Goal: Contribute content: Contribute content

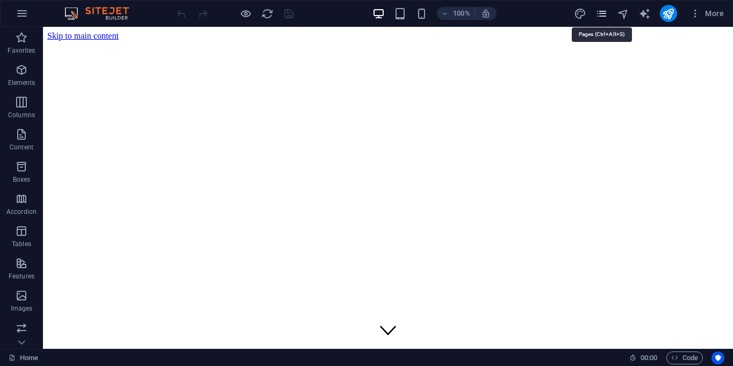
click at [603, 14] on icon "pages" at bounding box center [601, 14] width 12 height 12
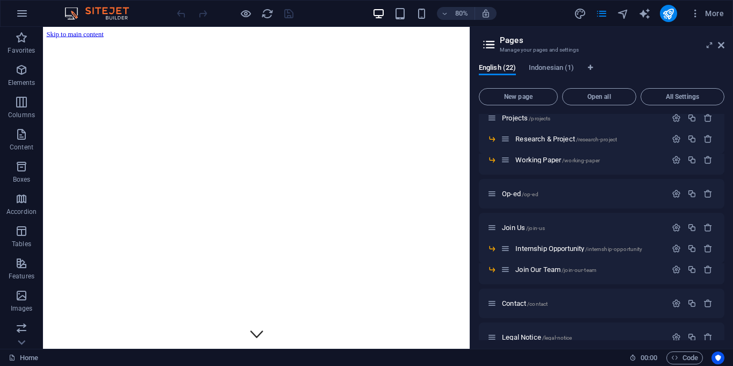
scroll to position [44, 0]
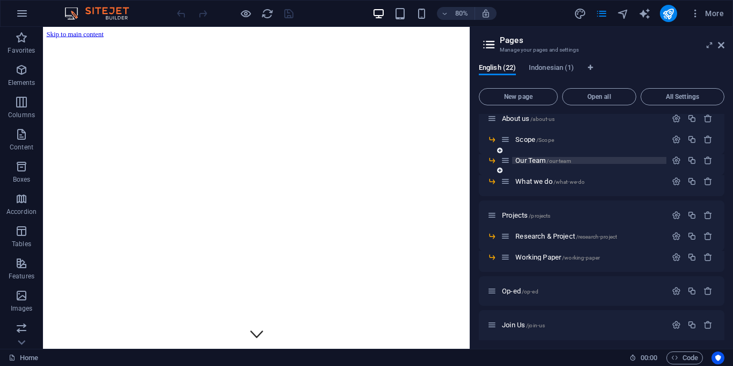
click at [531, 160] on span "Our Team /our-team" at bounding box center [542, 160] width 55 height 8
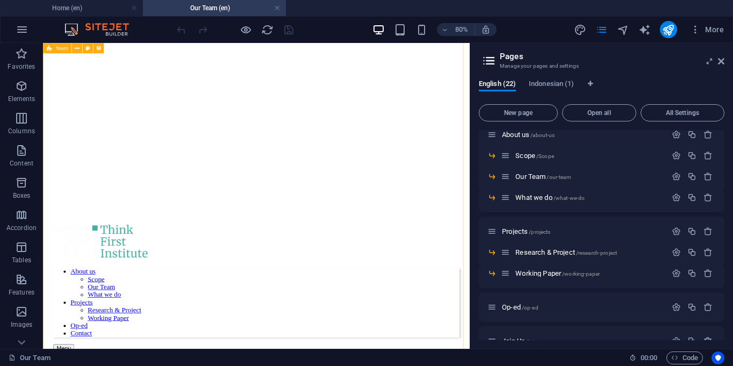
scroll to position [387, 0]
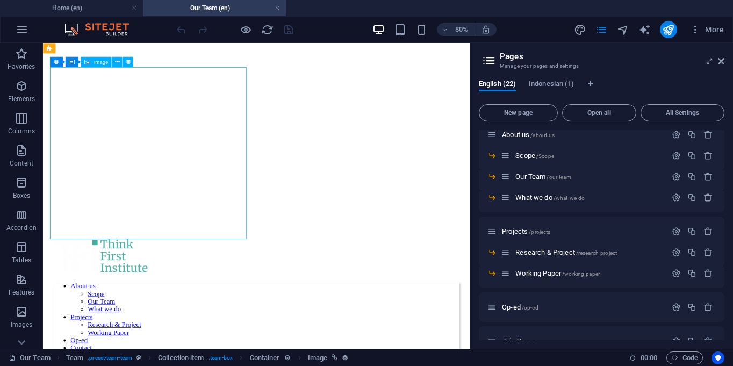
scroll to position [358, 0]
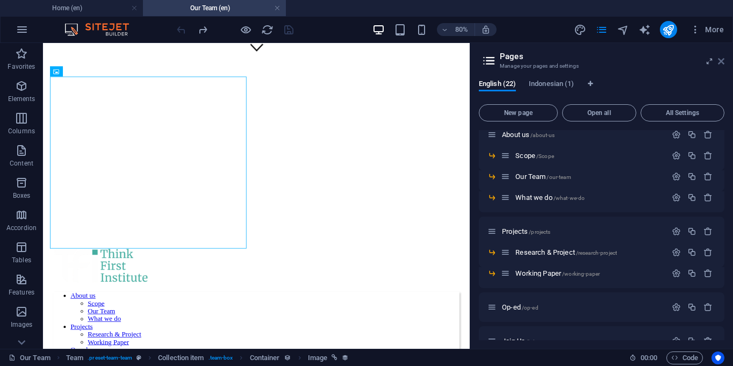
click at [718, 62] on icon at bounding box center [721, 61] width 6 height 9
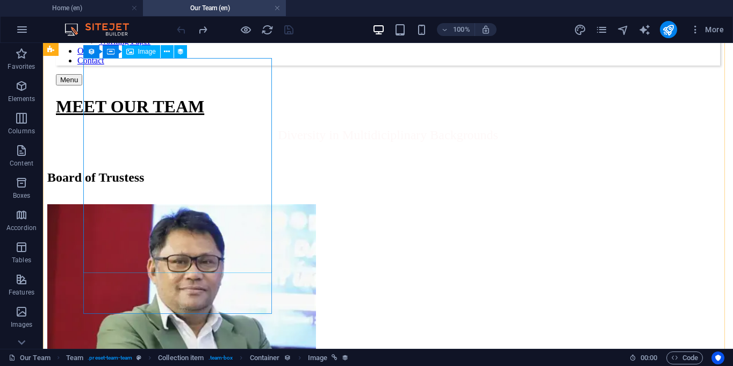
scroll to position [672, 0]
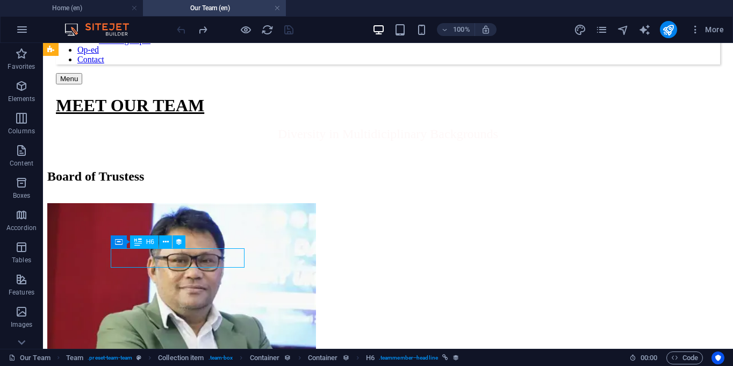
click at [178, 255] on div "Drag here to replace the existing content. Press “Ctrl” if you want to create a…" at bounding box center [388, 196] width 690 height 306
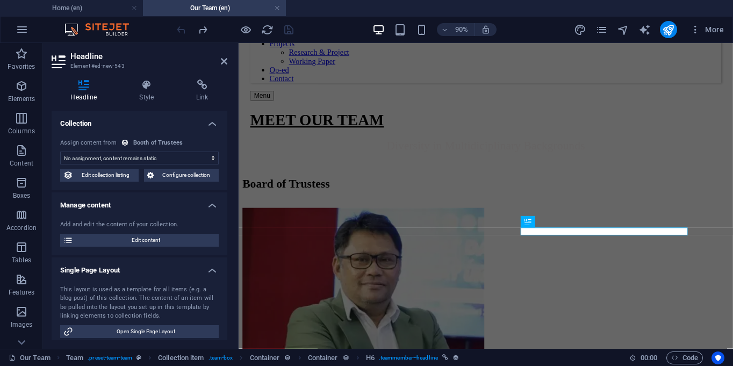
scroll to position [657, 0]
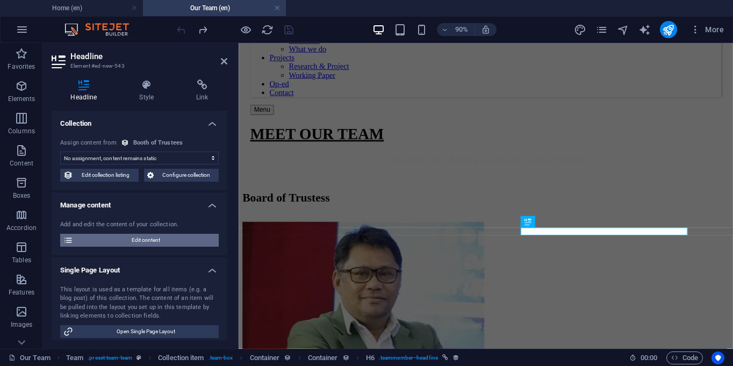
select select "name"
click at [122, 238] on span "Edit content" at bounding box center [145, 240] width 139 height 13
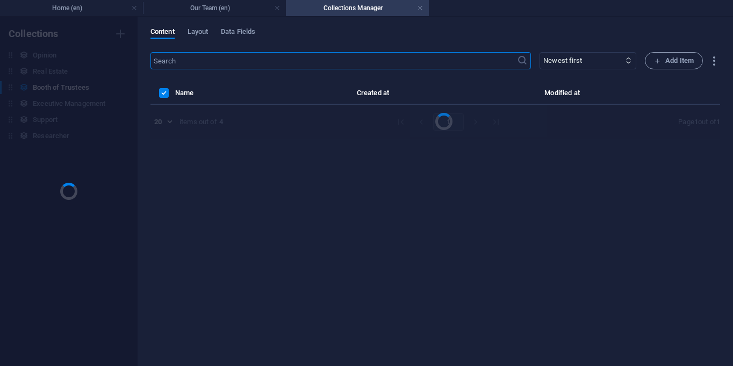
scroll to position [0, 0]
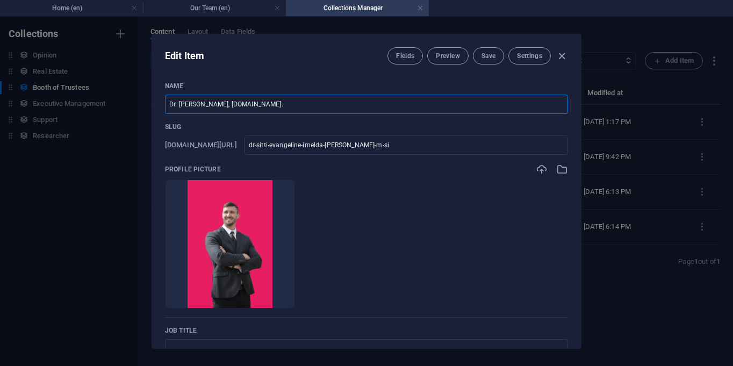
drag, startPoint x: 301, startPoint y: 104, endPoint x: 145, endPoint y: 82, distance: 157.2
click at [145, 82] on div "Edit Item Fields Preview Save Settings Name Dr. [PERSON_NAME], [DOMAIN_NAME]. ​…" at bounding box center [366, 191] width 733 height 349
type input "W"
type input "w"
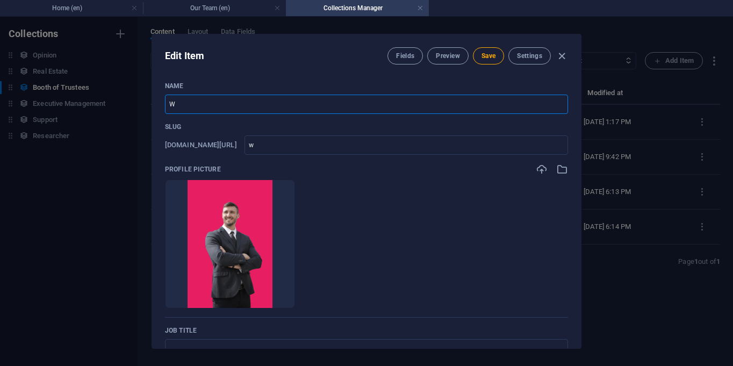
type input "We"
type input "we"
type input "Wem"
type input "wem"
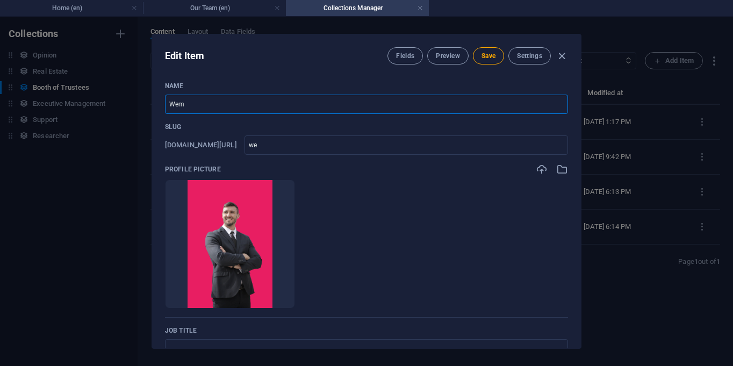
type input "wem"
type input "Wemdu"
type input "wemdu"
type input "Wemd"
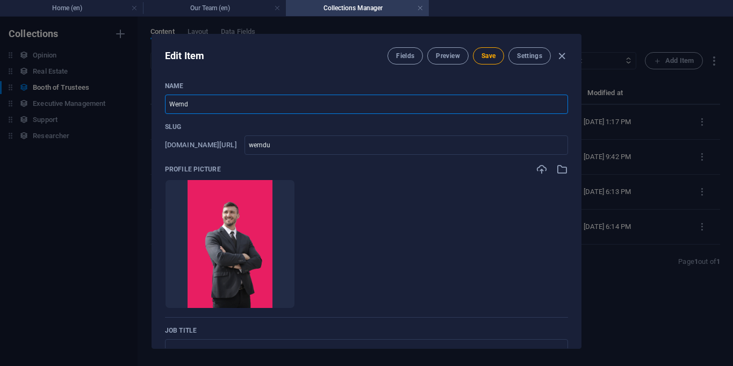
type input "wemd"
type input "Wem"
type input "wem"
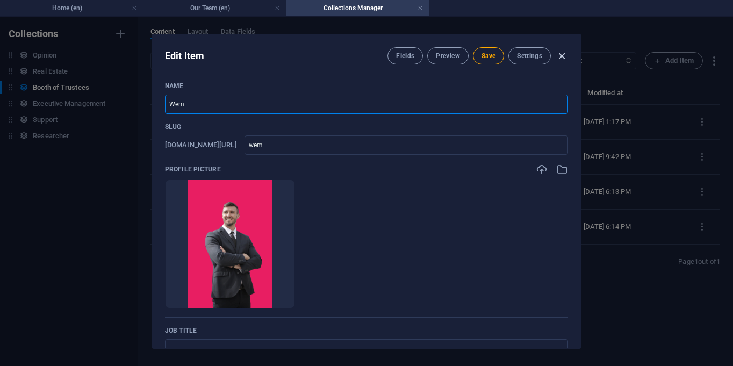
type input "We"
type input "we"
type input "[PERSON_NAME]"
type input "wen"
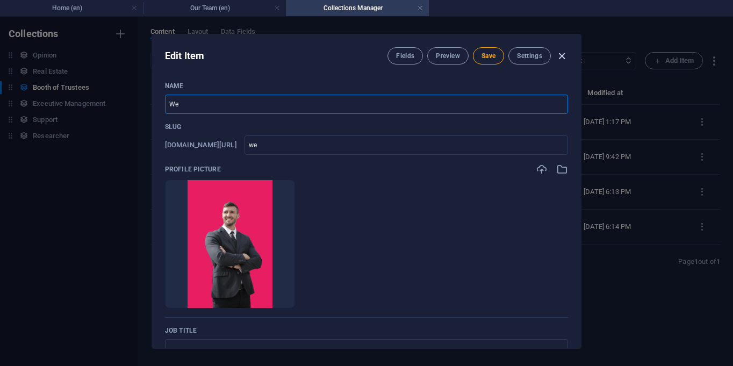
type input "wen"
type input "Wend"
type input "wend"
type input "Wendy"
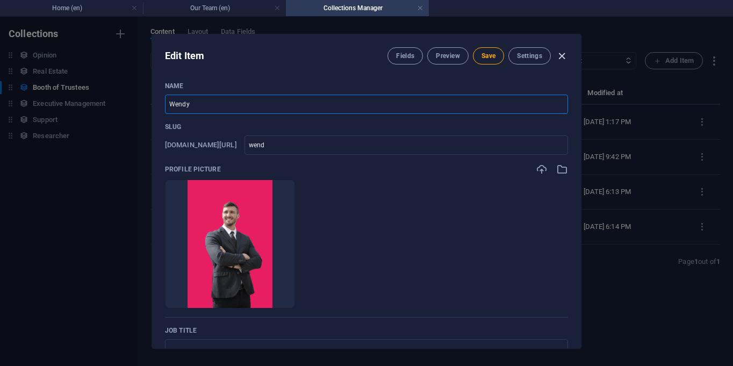
type input "[PERSON_NAME]"
paste input "[PERSON_NAME], S.S., S.E., [DOMAIN_NAME]."
type input "[PERSON_NAME], S.S., S.E., [DOMAIN_NAME]."
type input "wendy-isnandar-s-s-s-e-m-sc"
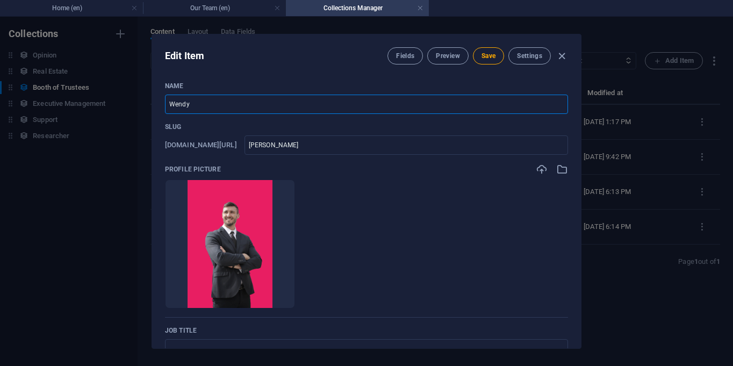
type input "wendy-isnandar-s-s-s-e-m-sc"
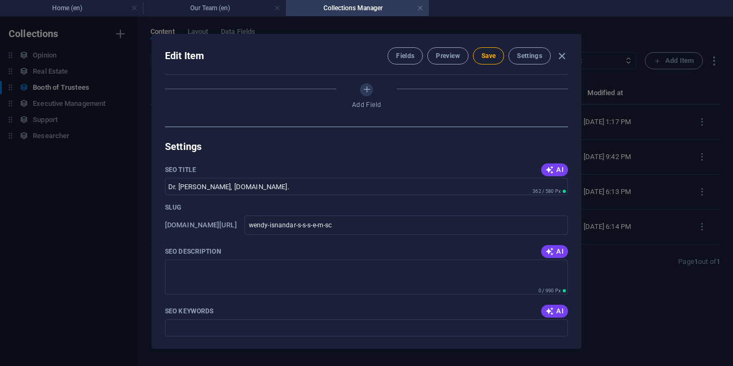
scroll to position [530, 0]
type input "[PERSON_NAME], S.S., S.E., [DOMAIN_NAME]."
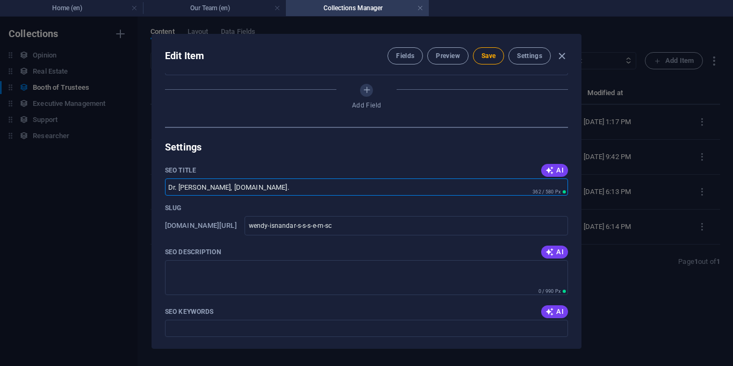
drag, startPoint x: 358, startPoint y: 190, endPoint x: 149, endPoint y: 157, distance: 210.9
click at [149, 157] on div "Edit Item Fields Preview Save Settings Name [PERSON_NAME], S.S., S.E., [DOMAIN_…" at bounding box center [366, 191] width 733 height 349
paste input "[PERSON_NAME], S.S., S.E., [DOMAIN_NAME]"
type input "[PERSON_NAME], S.S., S.E., [DOMAIN_NAME]."
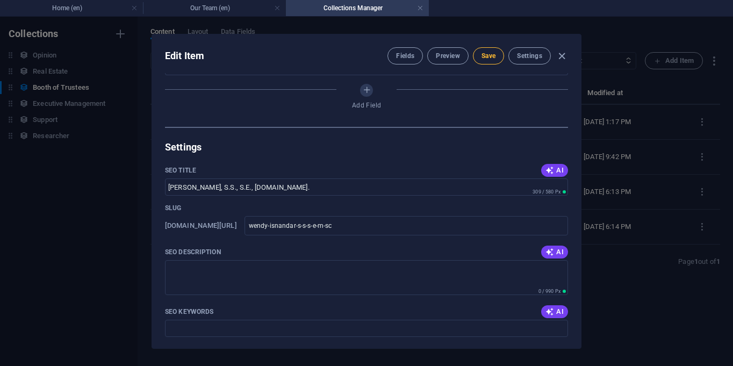
click at [491, 60] on span "Save" at bounding box center [488, 56] width 14 height 9
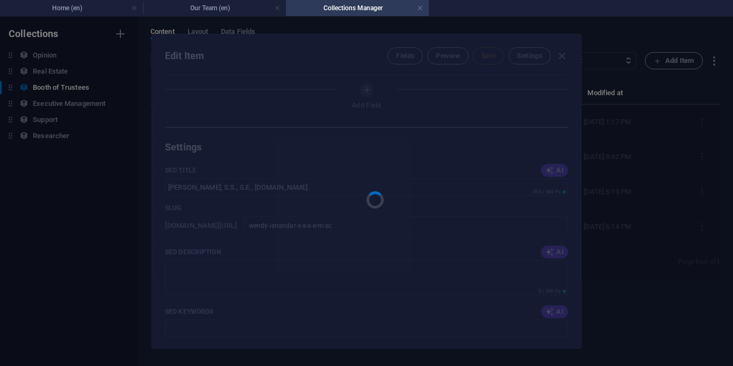
type input "wendy-isnandar-s-s-s-e-m-sc"
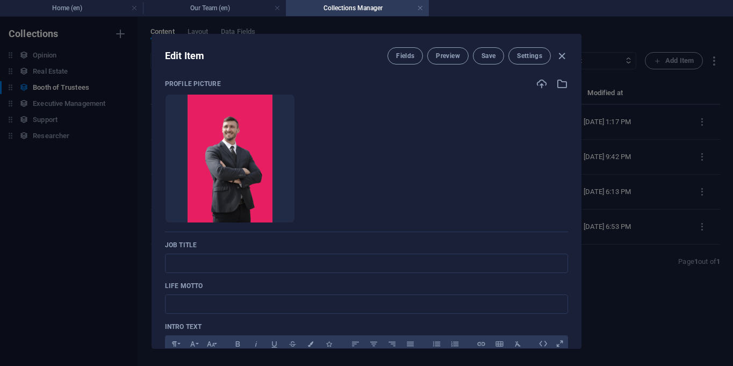
scroll to position [86, 0]
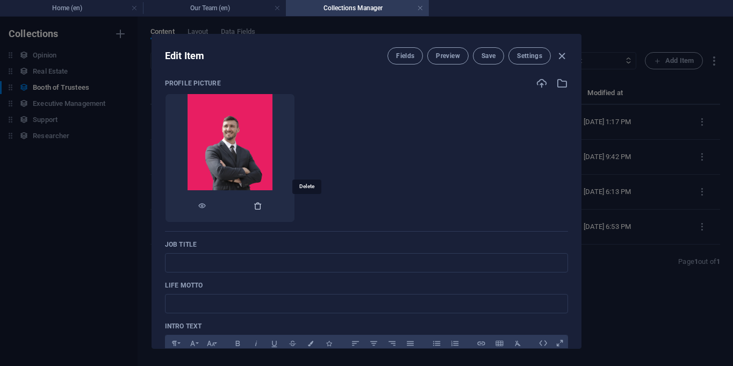
click at [262, 205] on icon "button" at bounding box center [257, 205] width 9 height 9
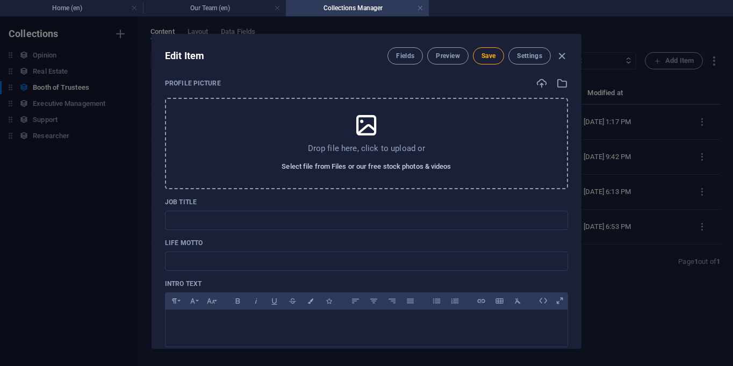
click at [368, 164] on span "Select file from Files or our free stock photos & videos" at bounding box center [365, 166] width 169 height 13
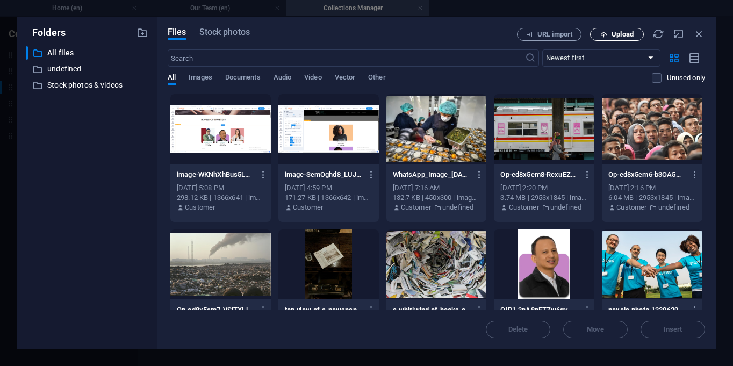
click at [606, 32] on icon "button" at bounding box center [603, 34] width 7 height 7
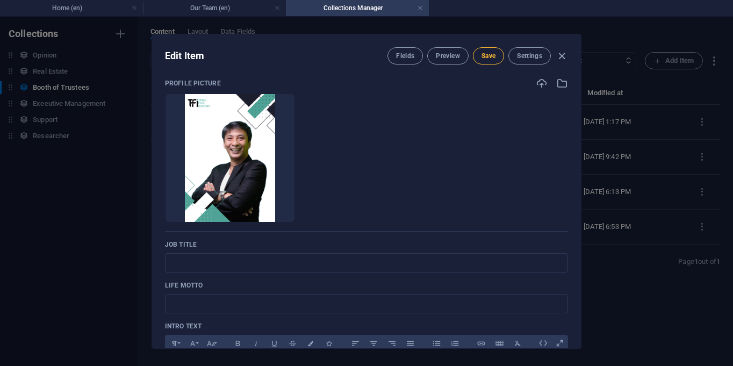
click at [490, 56] on span "Save" at bounding box center [488, 56] width 14 height 9
click at [560, 59] on icon "button" at bounding box center [561, 56] width 12 height 12
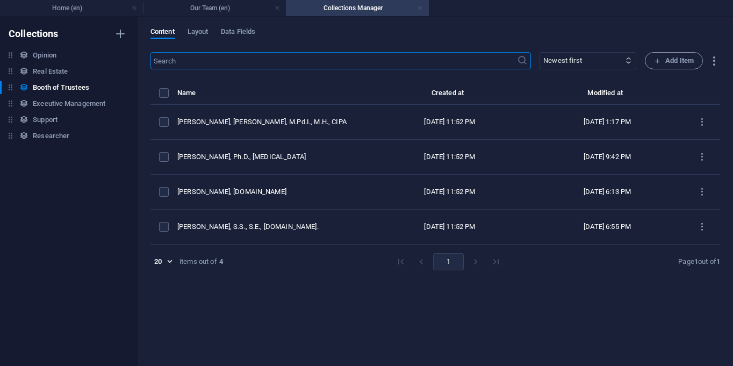
click at [422, 10] on link at bounding box center [420, 8] width 6 height 10
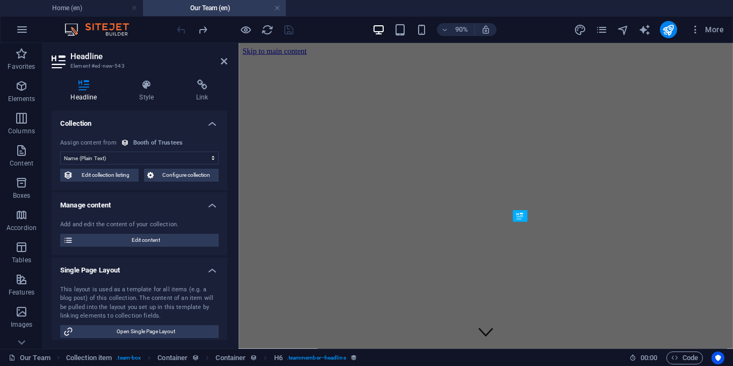
scroll to position [657, 0]
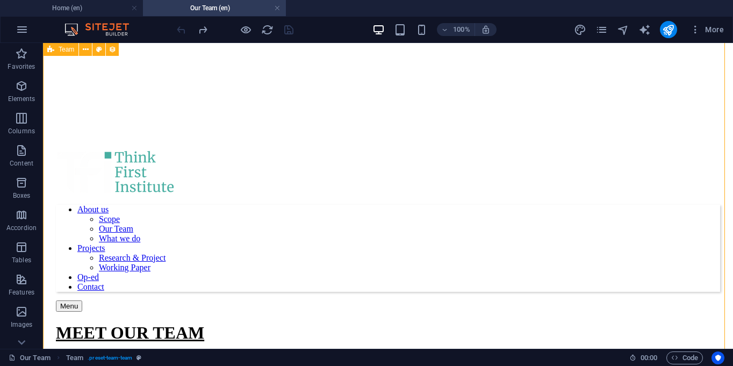
scroll to position [443, 0]
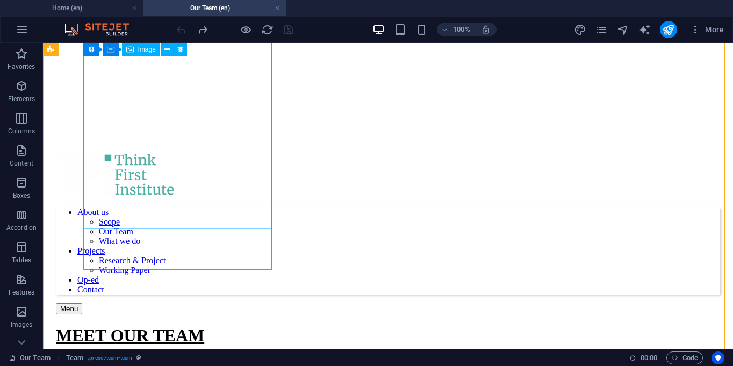
click at [192, 174] on div "H1 Banner Banner Container Container Text H2 Team Collection item Container Ima…" at bounding box center [388, 196] width 690 height 306
select select "image"
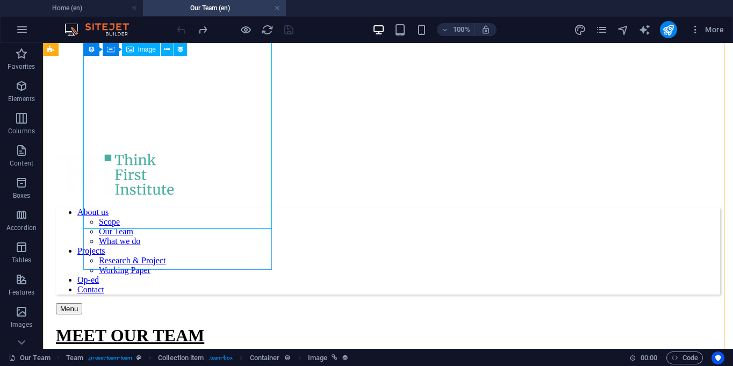
select select "px"
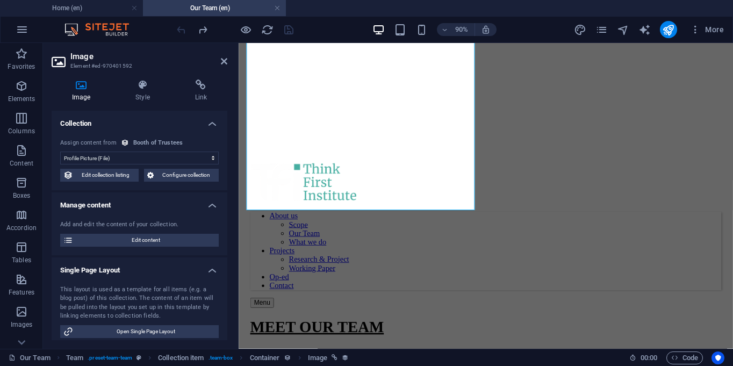
scroll to position [429, 0]
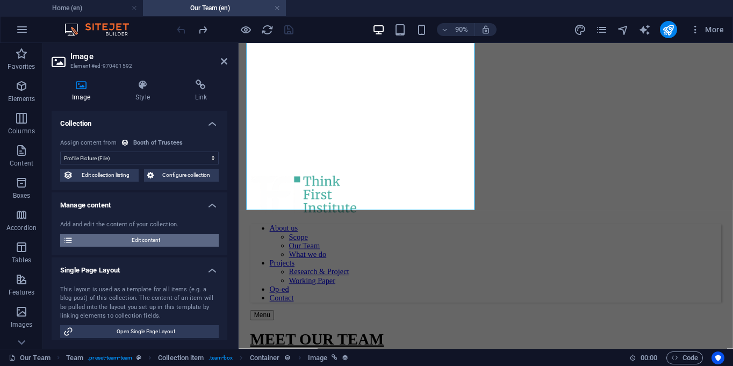
click at [148, 240] on span "Edit content" at bounding box center [145, 240] width 139 height 13
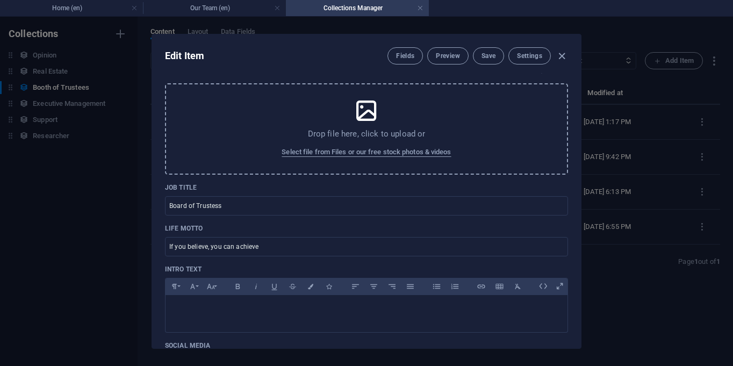
scroll to position [114, 0]
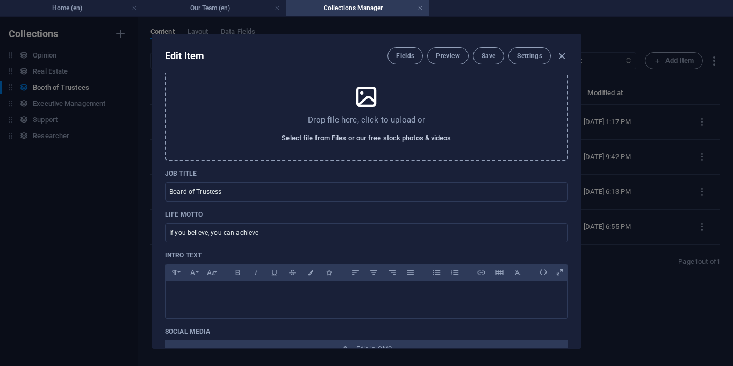
click at [355, 142] on span "Select file from Files or our free stock photos & videos" at bounding box center [365, 138] width 169 height 13
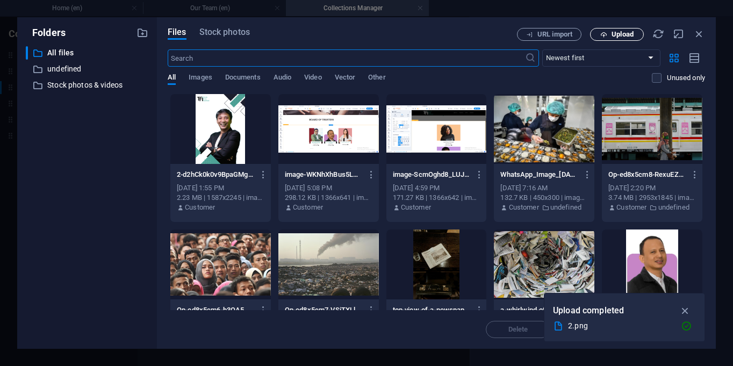
click at [602, 34] on icon "button" at bounding box center [603, 34] width 7 height 7
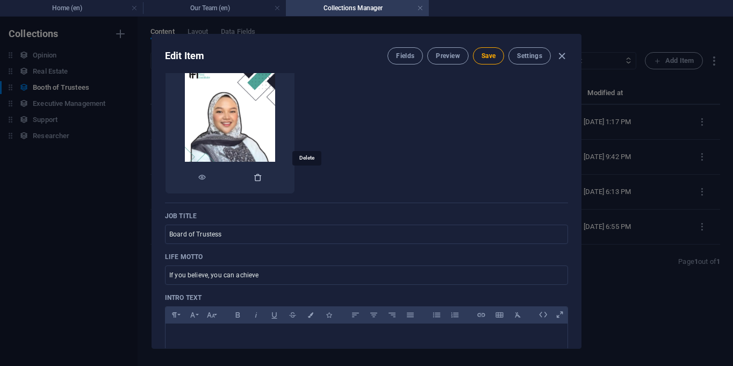
click at [262, 174] on icon "button" at bounding box center [257, 177] width 9 height 9
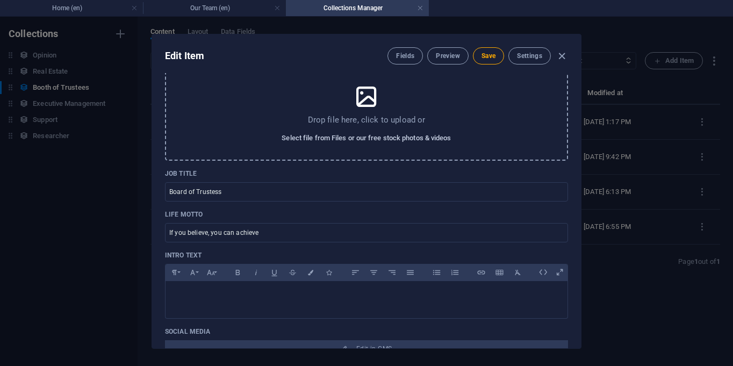
click at [351, 136] on span "Select file from Files or our free stock photos & videos" at bounding box center [365, 138] width 169 height 13
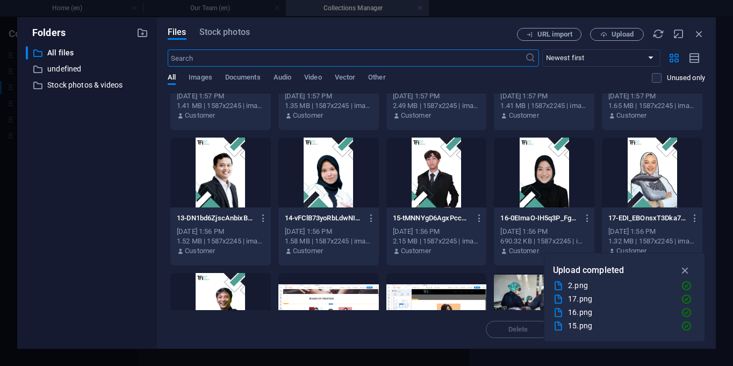
scroll to position [0, 0]
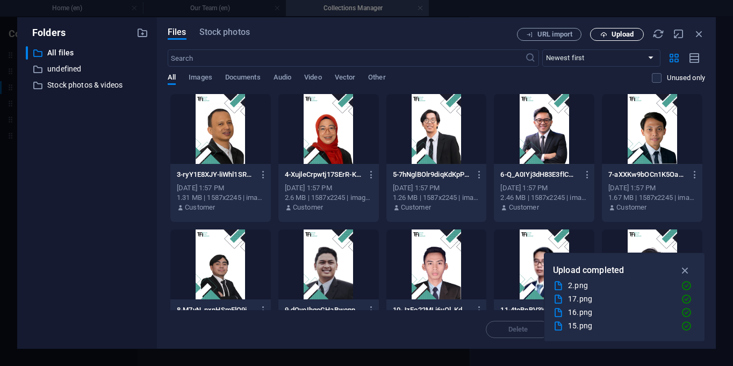
click at [621, 31] on span "Upload" at bounding box center [622, 34] width 22 height 6
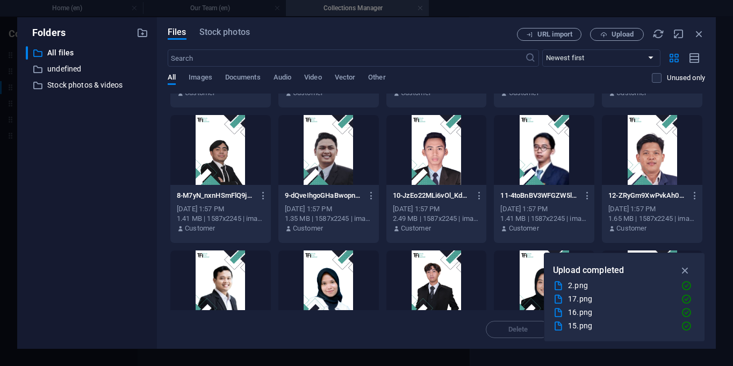
scroll to position [100, 0]
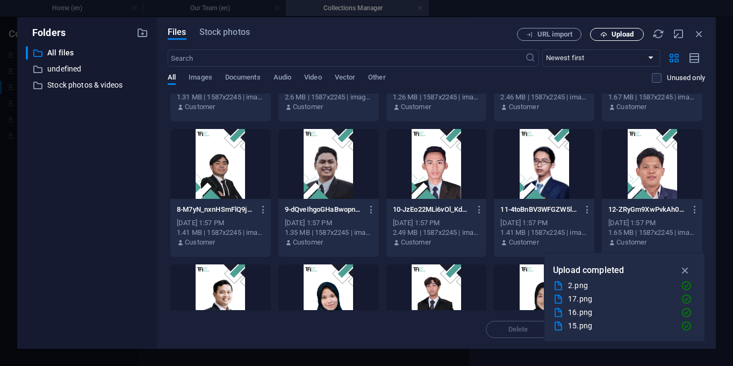
click at [612, 32] on span "Upload" at bounding box center [622, 34] width 22 height 6
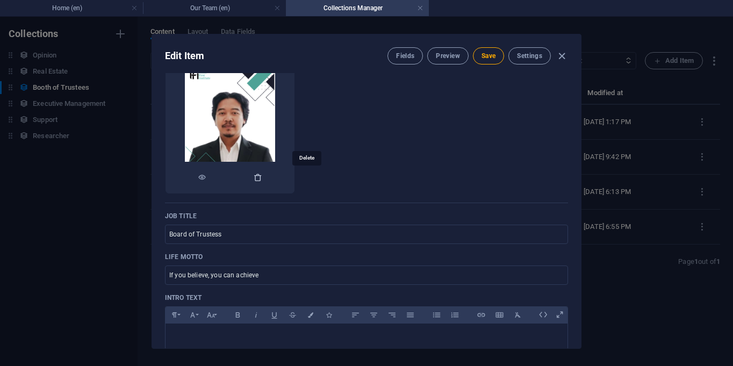
click at [262, 176] on icon "button" at bounding box center [257, 177] width 9 height 9
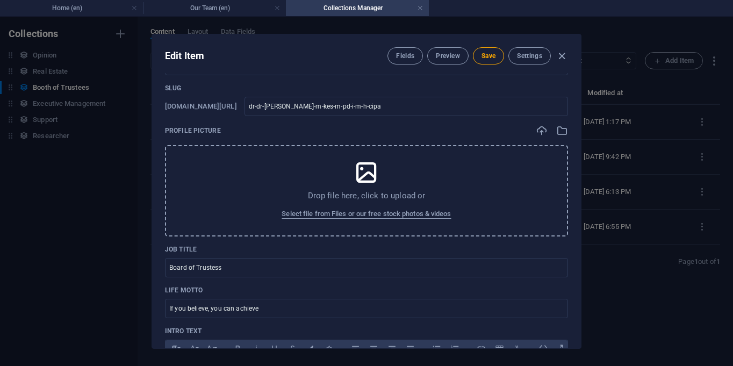
scroll to position [0, 0]
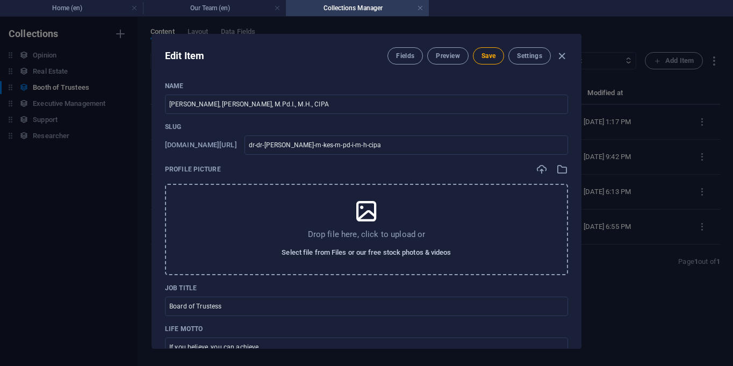
click at [336, 248] on span "Select file from Files or our free stock photos & videos" at bounding box center [365, 252] width 169 height 13
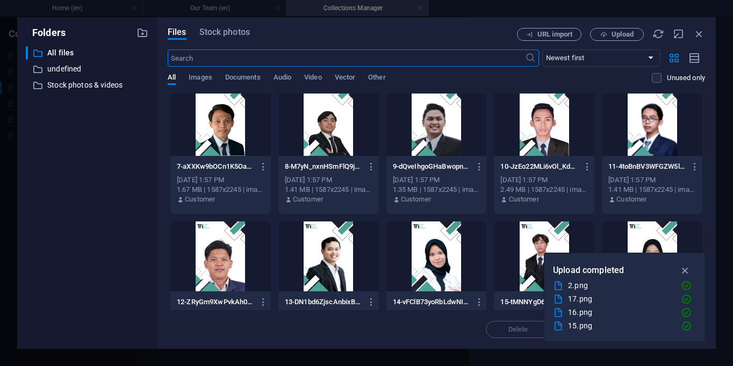
scroll to position [301, 0]
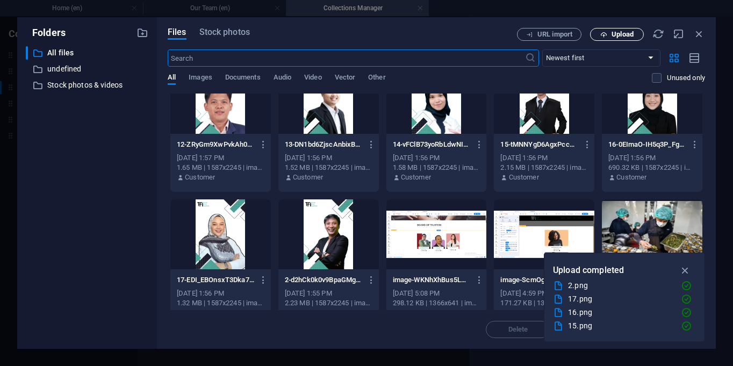
click at [616, 38] on span "Upload" at bounding box center [622, 34] width 22 height 6
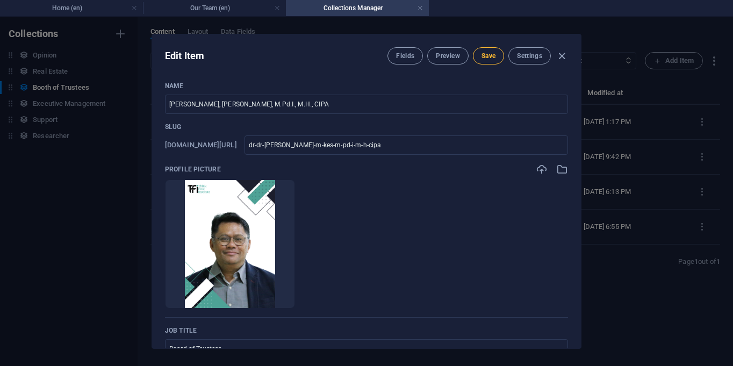
click at [490, 61] on button "Save" at bounding box center [488, 55] width 31 height 17
click at [557, 53] on icon "button" at bounding box center [561, 56] width 12 height 12
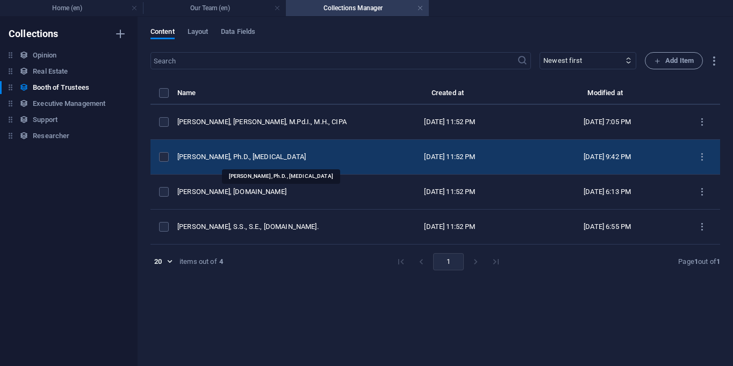
click at [233, 155] on div "[PERSON_NAME], Ph.D., [MEDICAL_DATA]" at bounding box center [268, 157] width 183 height 10
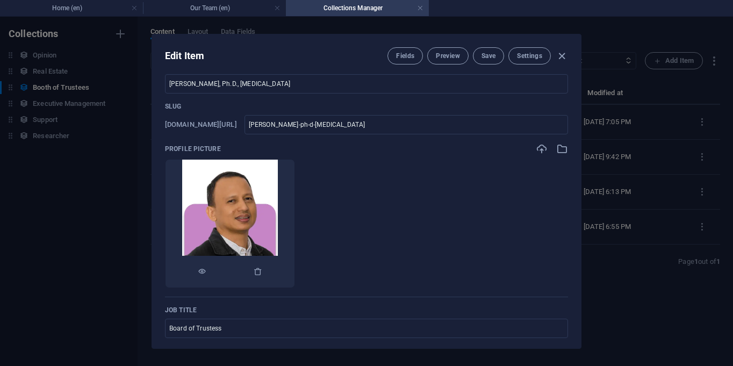
scroll to position [43, 0]
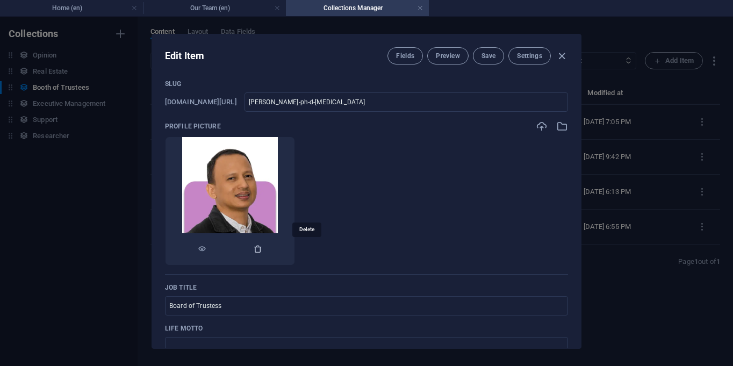
click at [262, 248] on icon "button" at bounding box center [257, 248] width 9 height 9
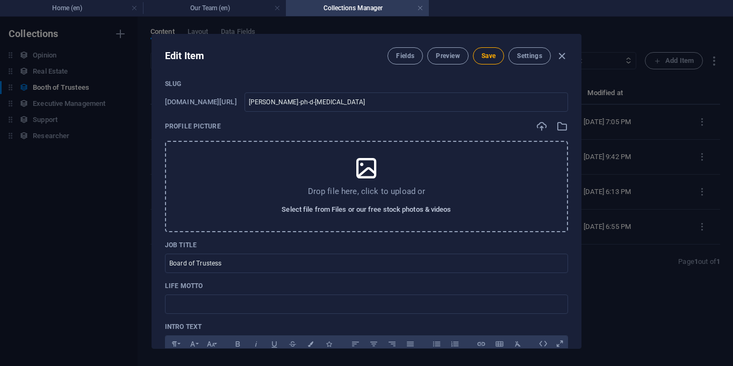
click at [323, 208] on span "Select file from Files or our free stock photos & videos" at bounding box center [365, 209] width 169 height 13
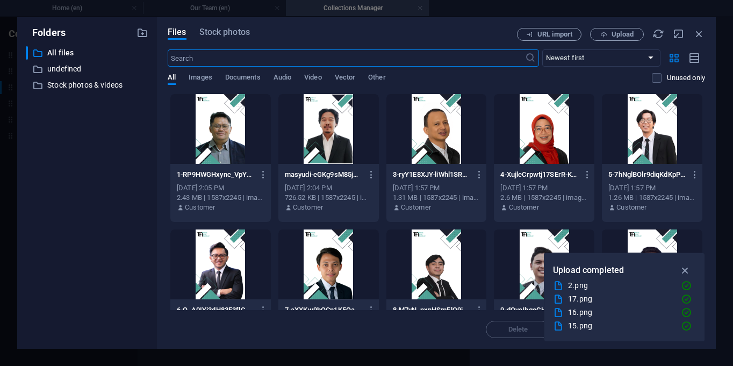
click at [428, 134] on div at bounding box center [436, 129] width 100 height 70
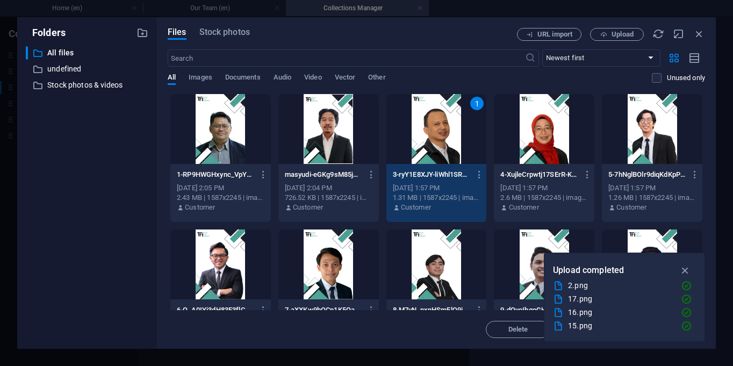
click at [428, 134] on div "1" at bounding box center [436, 129] width 100 height 70
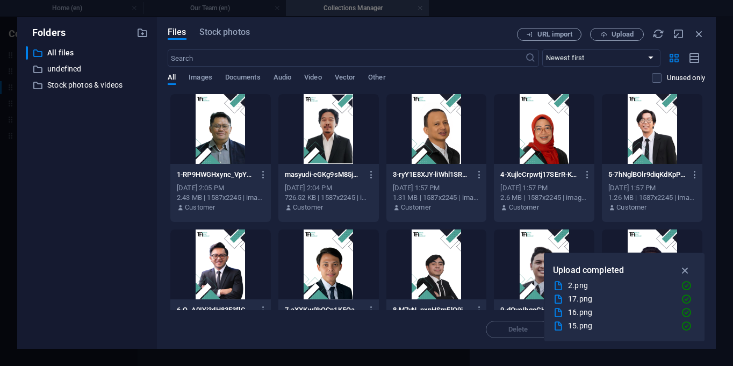
click at [421, 174] on p "3-ryY1E8XJY-liWhl1SRTaFQ.png" at bounding box center [431, 175] width 77 height 10
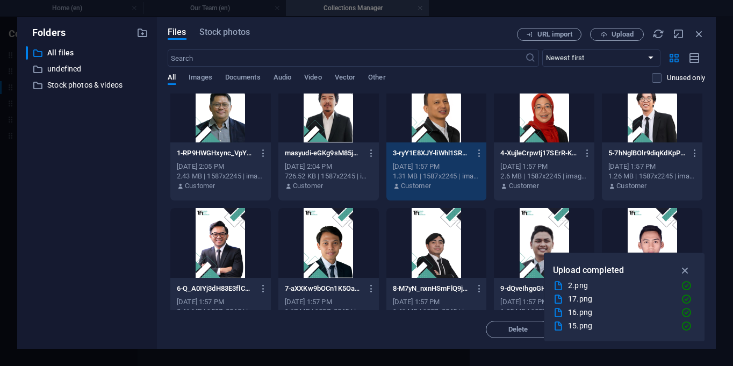
scroll to position [28, 0]
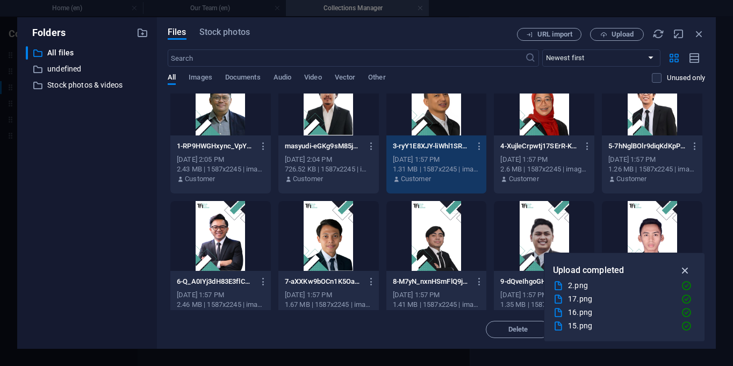
click at [684, 270] on icon "button" at bounding box center [685, 270] width 12 height 12
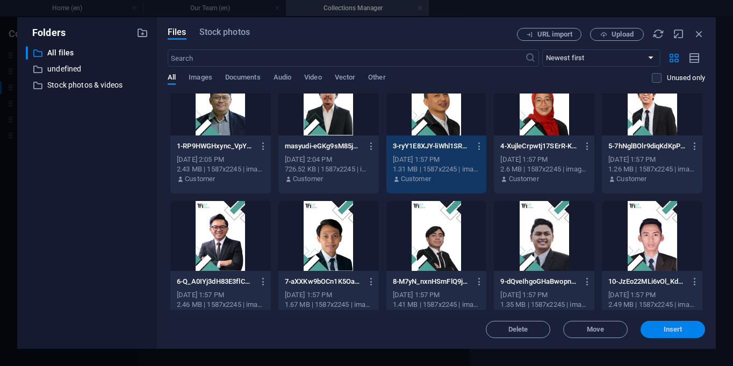
click at [660, 327] on span "Insert" at bounding box center [672, 329] width 56 height 6
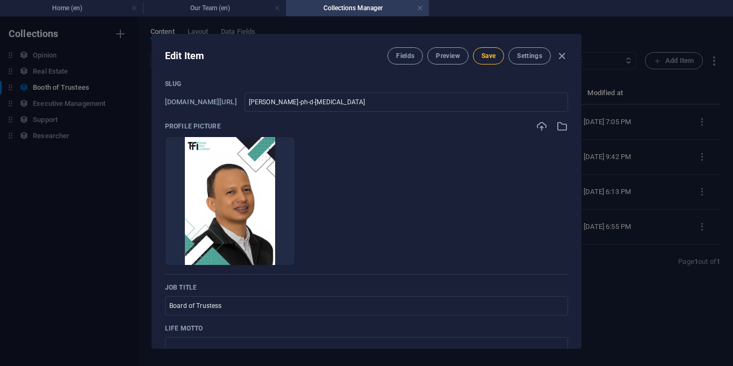
click at [495, 60] on span "Save" at bounding box center [488, 56] width 14 height 9
click at [557, 56] on icon "button" at bounding box center [561, 56] width 12 height 12
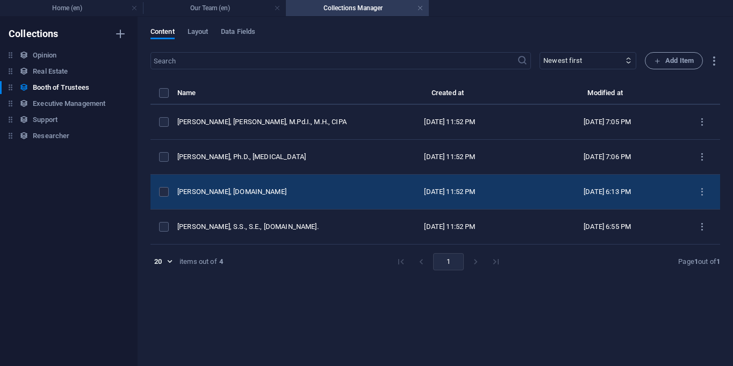
click at [265, 193] on div "[PERSON_NAME], [DOMAIN_NAME]" at bounding box center [268, 192] width 183 height 10
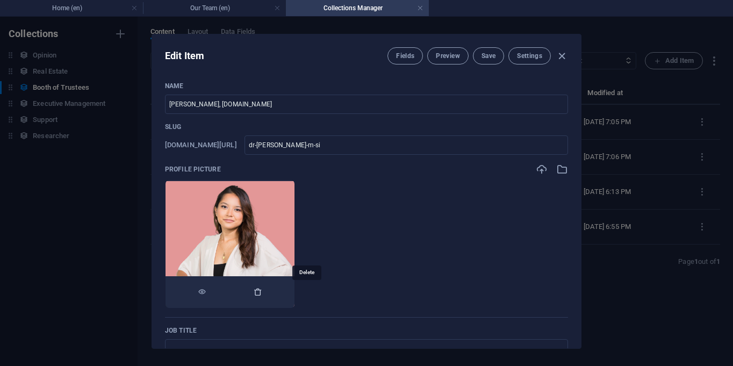
click at [262, 293] on icon "button" at bounding box center [257, 291] width 9 height 9
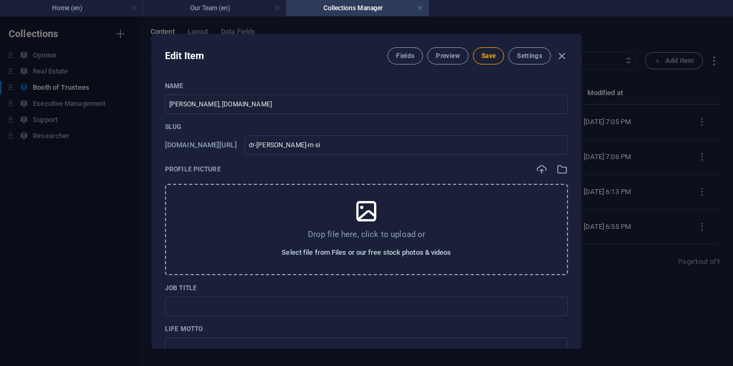
click at [351, 247] on span "Select file from Files or our free stock photos & videos" at bounding box center [365, 252] width 169 height 13
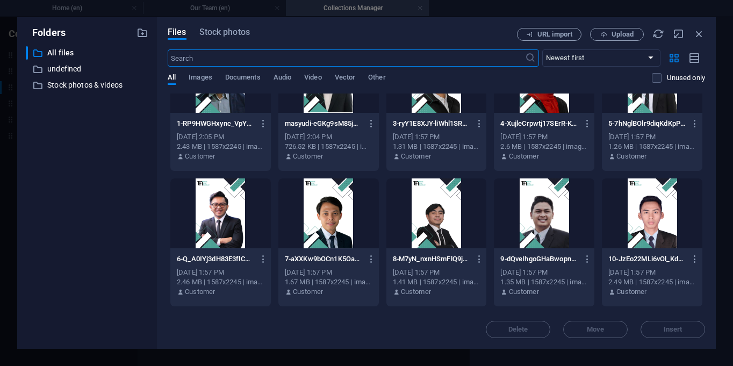
scroll to position [0, 0]
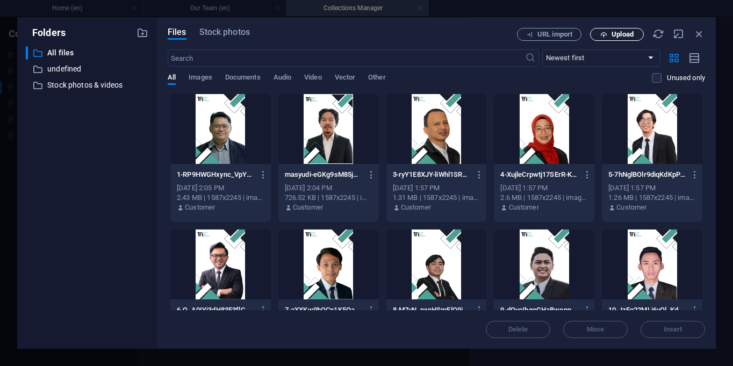
click at [608, 33] on span "Upload" at bounding box center [617, 34] width 44 height 7
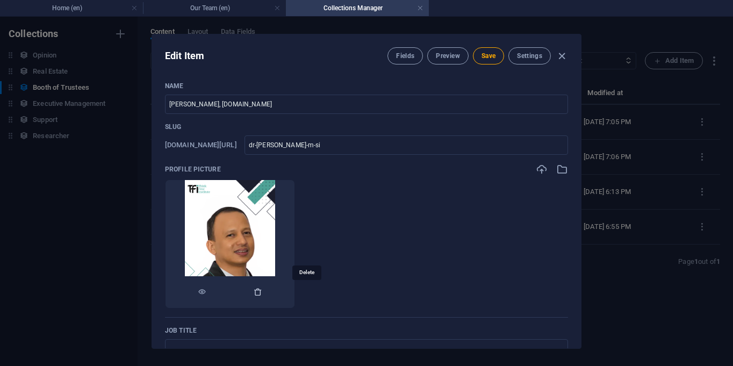
click at [262, 289] on icon "button" at bounding box center [257, 291] width 9 height 9
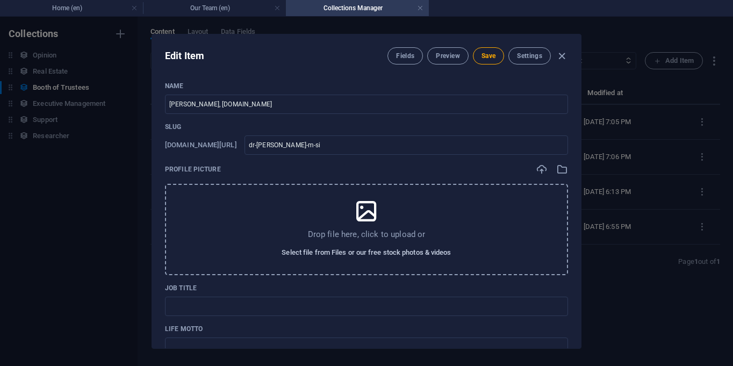
click at [354, 251] on span "Select file from Files or our free stock photos & videos" at bounding box center [365, 252] width 169 height 13
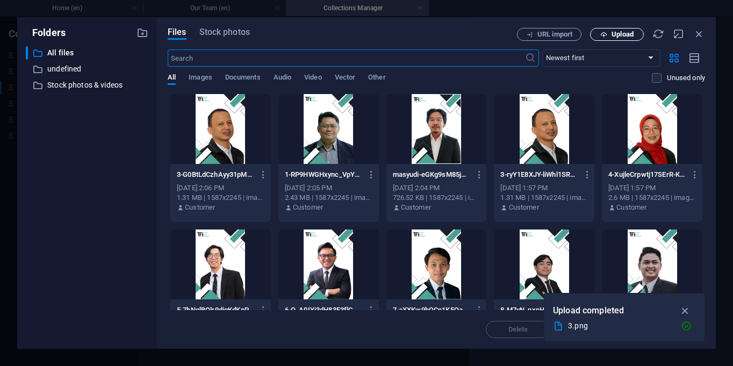
click at [611, 31] on span "Upload" at bounding box center [622, 34] width 22 height 6
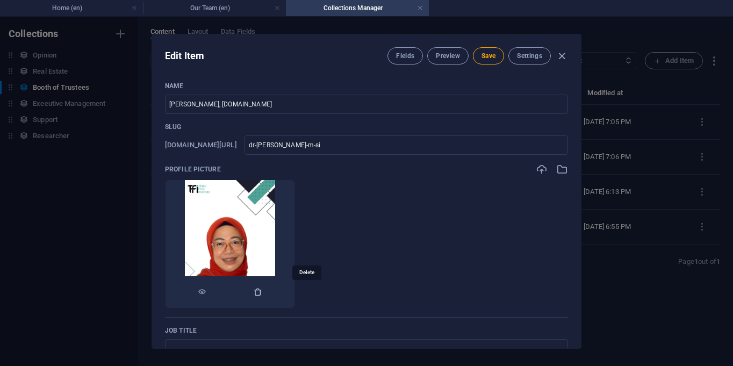
click at [262, 288] on icon "button" at bounding box center [257, 291] width 9 height 9
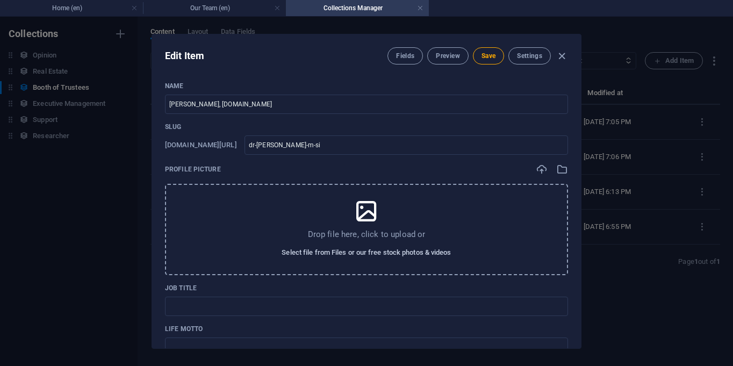
click at [327, 257] on span "Select file from Files or our free stock photos & videos" at bounding box center [365, 252] width 169 height 13
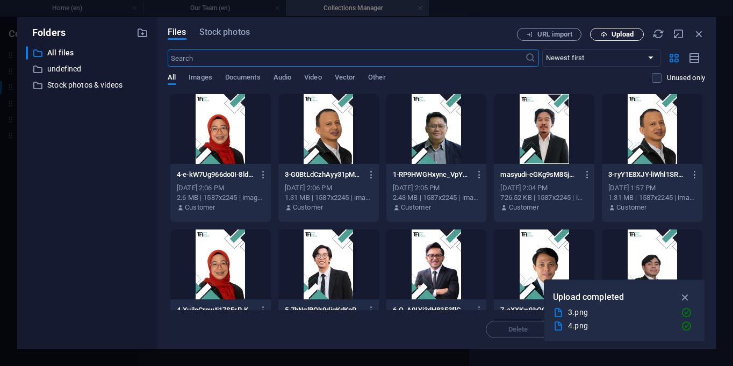
click at [621, 32] on span "Upload" at bounding box center [622, 34] width 22 height 6
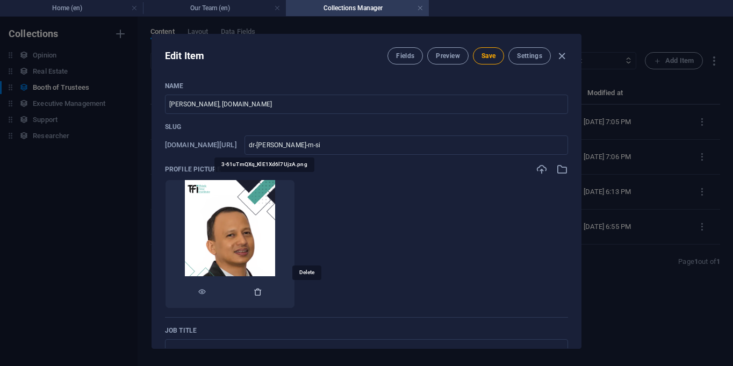
click at [262, 293] on icon "button" at bounding box center [257, 291] width 9 height 9
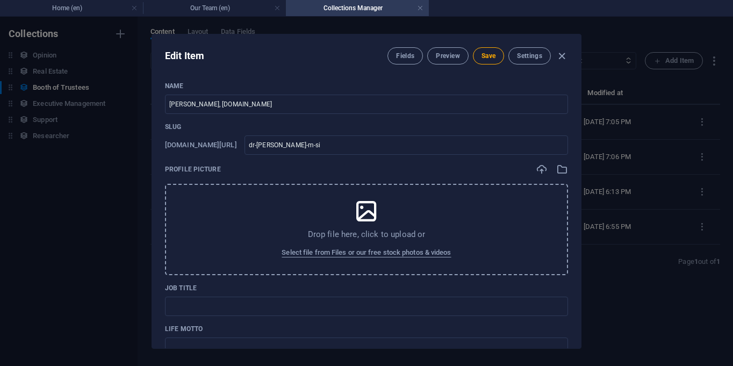
drag, startPoint x: 489, startPoint y: 59, endPoint x: 519, endPoint y: 91, distance: 43.7
click at [519, 91] on div "Edit Item Fields Preview Save Settings Name [PERSON_NAME], [DOMAIN_NAME] ​ Slug…" at bounding box center [366, 191] width 429 height 314
click at [561, 56] on icon "button" at bounding box center [561, 56] width 12 height 12
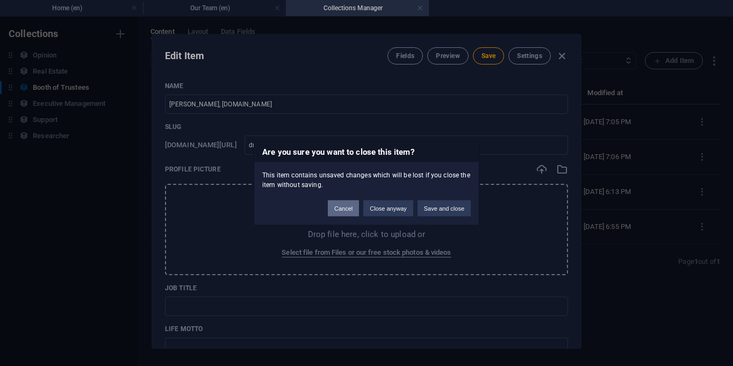
click at [348, 211] on button "Cancel" at bounding box center [343, 208] width 31 height 16
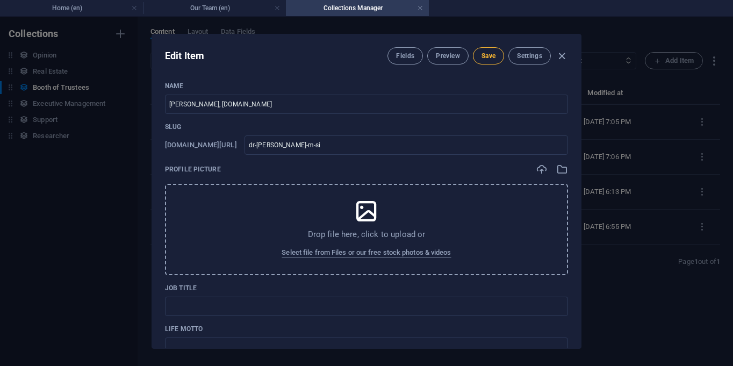
click at [493, 59] on span "Save" at bounding box center [488, 56] width 14 height 9
click at [562, 55] on icon "button" at bounding box center [561, 56] width 12 height 12
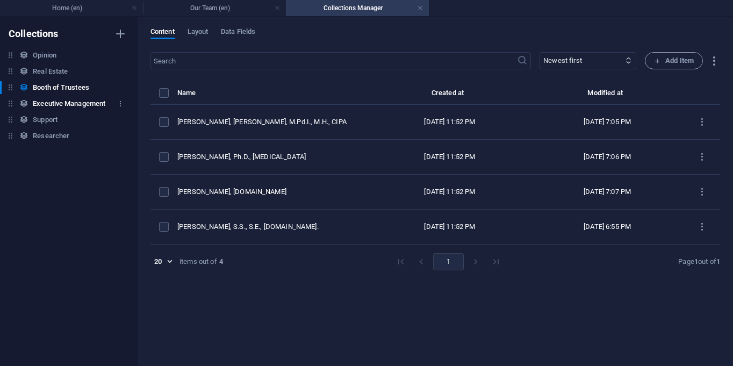
click at [76, 106] on h6 "Executive Management" at bounding box center [69, 103] width 73 height 13
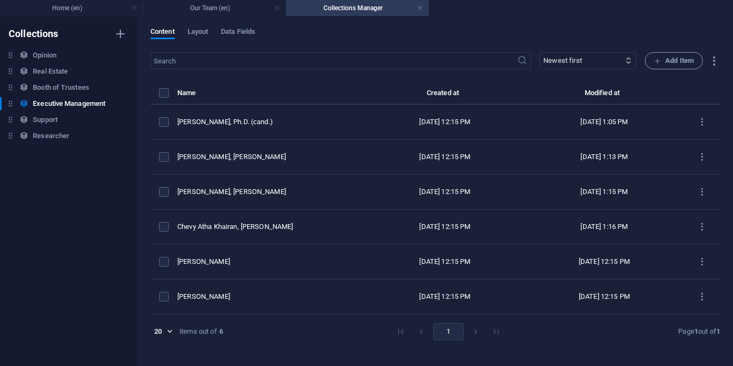
click at [253, 127] on td "[PERSON_NAME], Ph.D. (cand.)" at bounding box center [271, 122] width 188 height 35
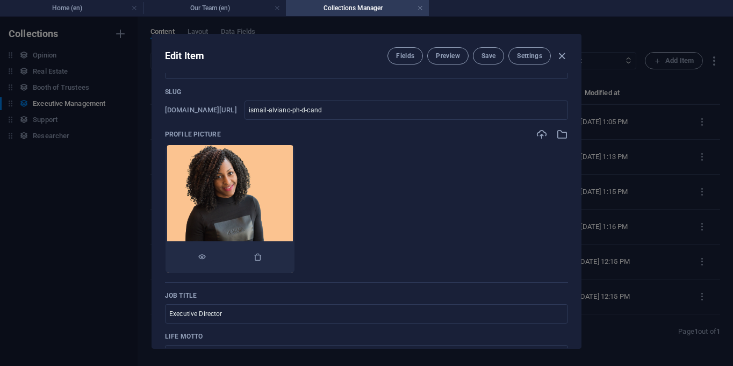
scroll to position [114, 0]
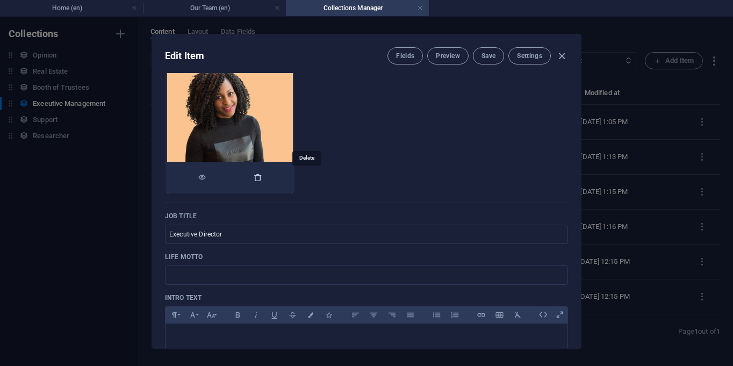
click at [262, 179] on icon "button" at bounding box center [257, 177] width 9 height 9
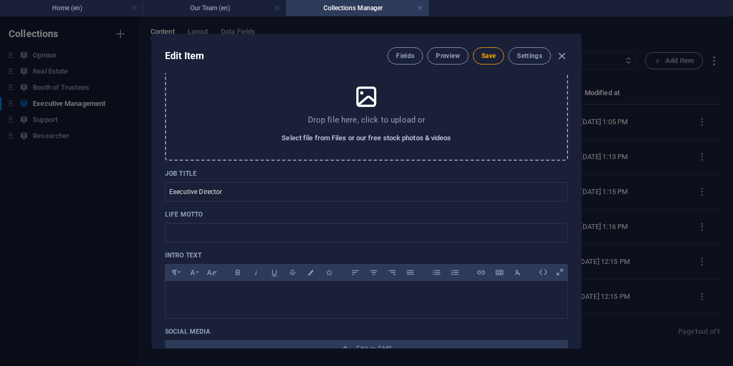
click at [337, 136] on span "Select file from Files or our free stock photos & videos" at bounding box center [365, 138] width 169 height 13
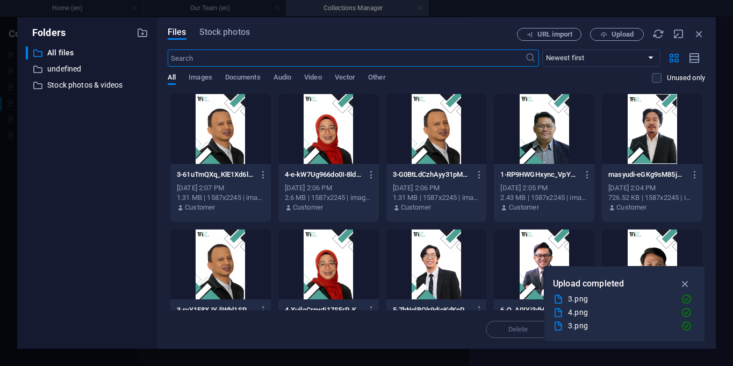
click at [428, 260] on div at bounding box center [436, 264] width 100 height 70
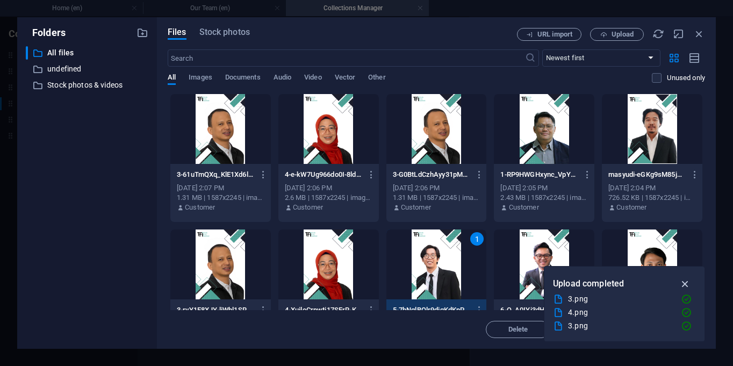
click at [686, 285] on icon "button" at bounding box center [685, 284] width 12 height 12
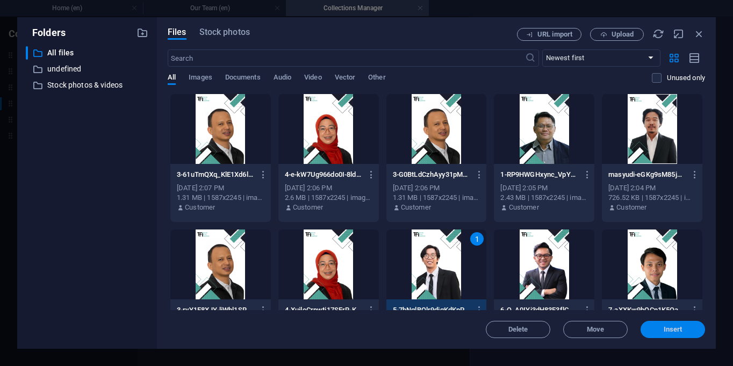
click at [665, 329] on span "Insert" at bounding box center [672, 329] width 19 height 6
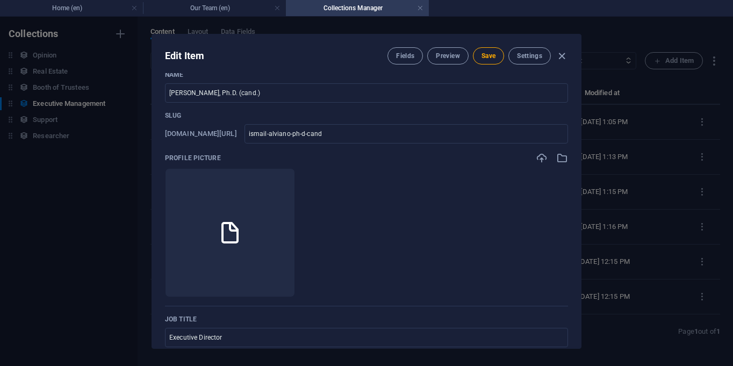
scroll to position [0, 0]
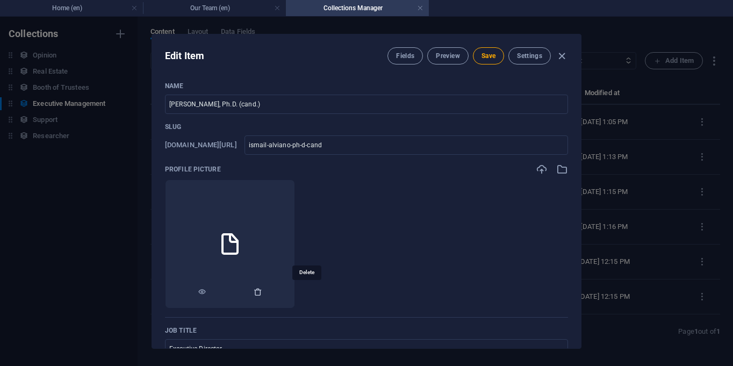
click at [262, 292] on icon "button" at bounding box center [257, 291] width 9 height 9
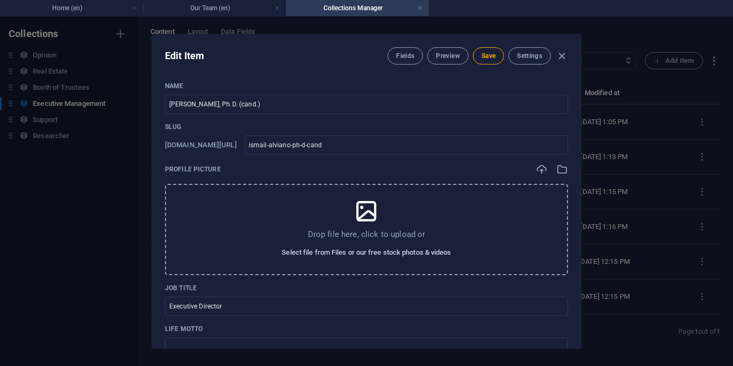
click at [347, 253] on span "Select file from Files or our free stock photos & videos" at bounding box center [365, 252] width 169 height 13
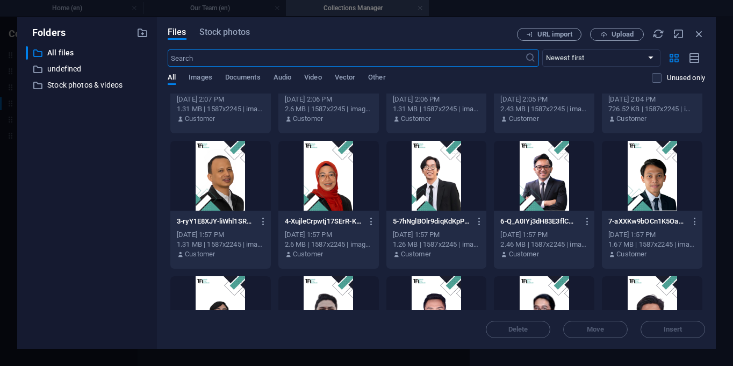
scroll to position [143, 0]
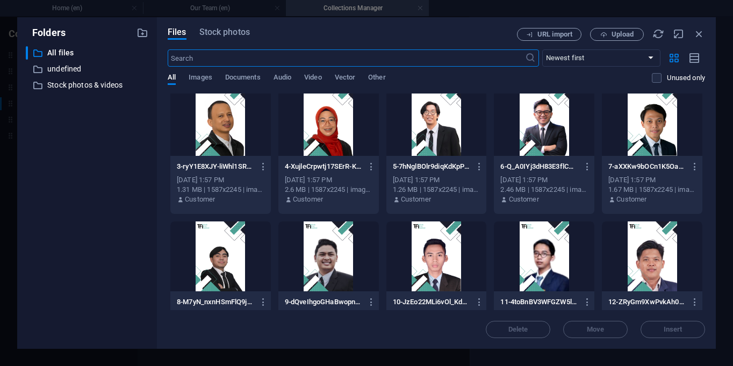
click at [414, 142] on div at bounding box center [436, 121] width 100 height 70
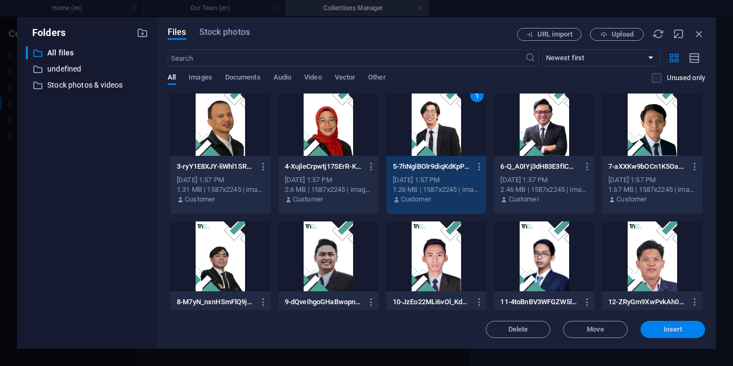
click at [665, 326] on span "Insert" at bounding box center [672, 329] width 19 height 6
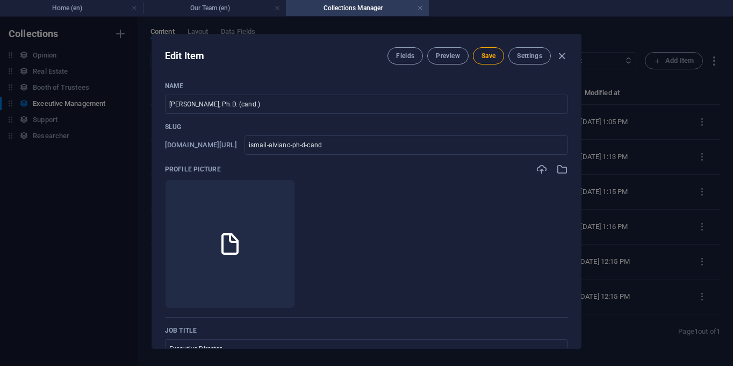
click at [665, 326] on div "Edit Item Fields Preview Save Settings Name [PERSON_NAME], Ph.D. (cand.) ​ Slug…" at bounding box center [366, 191] width 733 height 349
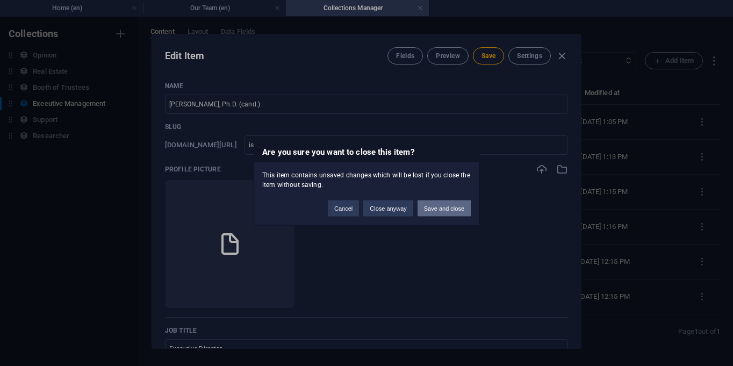
click at [452, 207] on button "Save and close" at bounding box center [443, 208] width 53 height 16
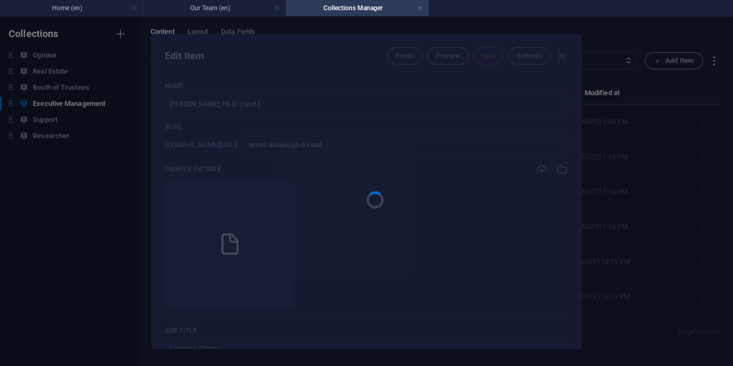
type input "ismail-alviano-ph-d-cand"
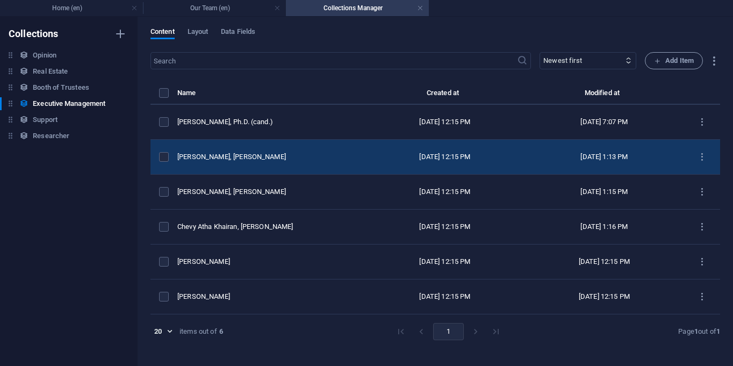
click at [314, 151] on td "[PERSON_NAME], [PERSON_NAME]" at bounding box center [271, 157] width 188 height 35
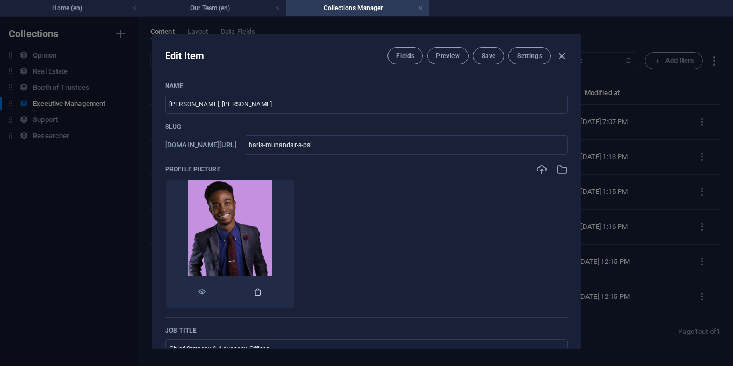
click at [262, 289] on icon "button" at bounding box center [257, 291] width 9 height 9
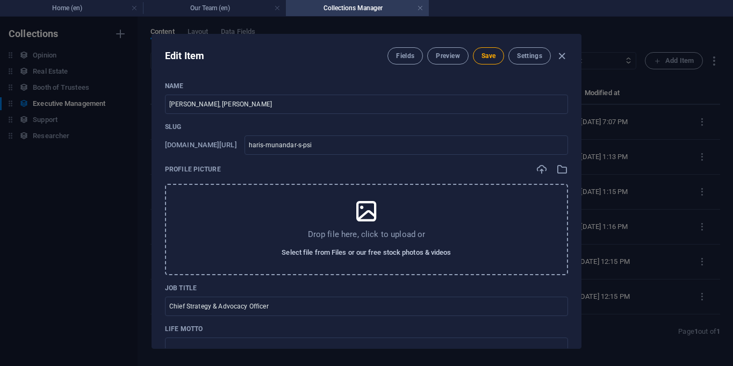
click at [348, 256] on span "Select file from Files or our free stock photos & videos" at bounding box center [365, 252] width 169 height 13
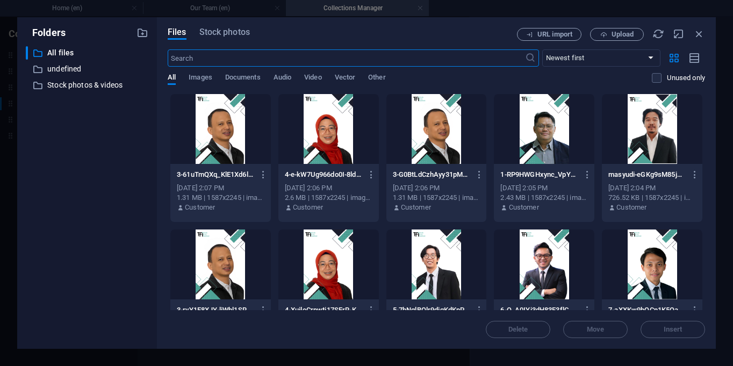
click at [525, 248] on div at bounding box center [544, 264] width 100 height 70
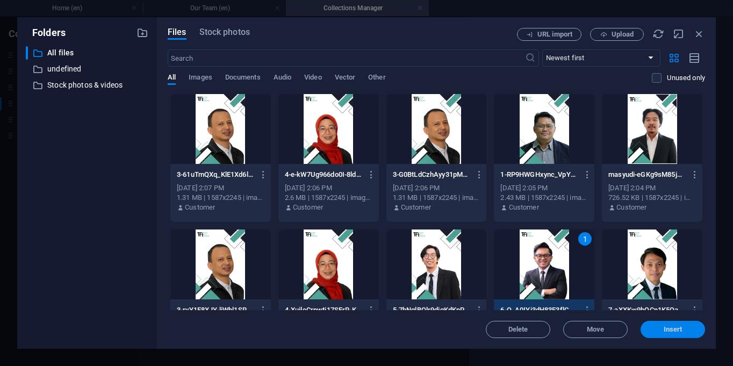
click at [656, 327] on span "Insert" at bounding box center [672, 329] width 56 height 6
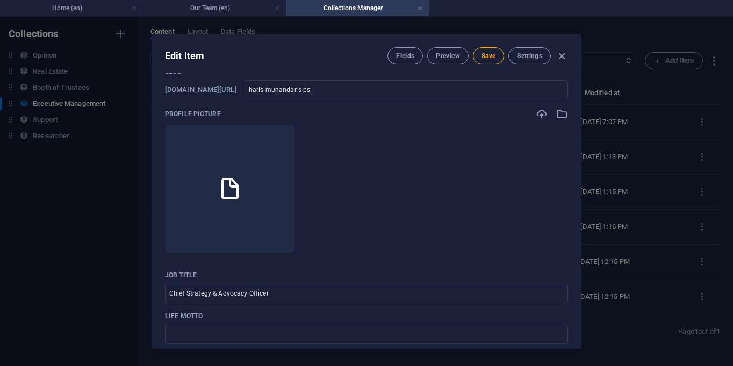
scroll to position [43, 0]
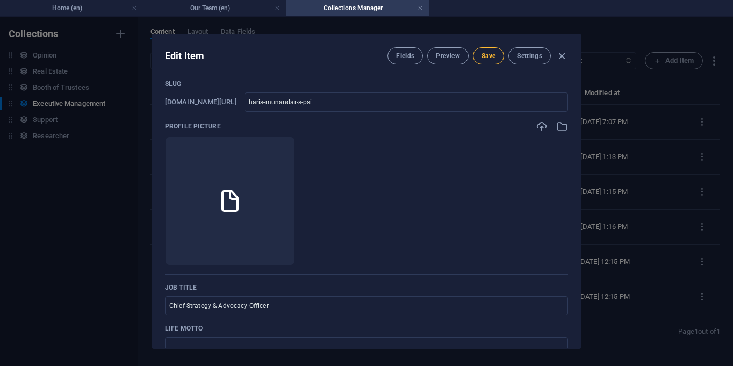
click at [498, 54] on button "Save" at bounding box center [488, 55] width 31 height 17
click at [560, 56] on icon "button" at bounding box center [561, 56] width 12 height 12
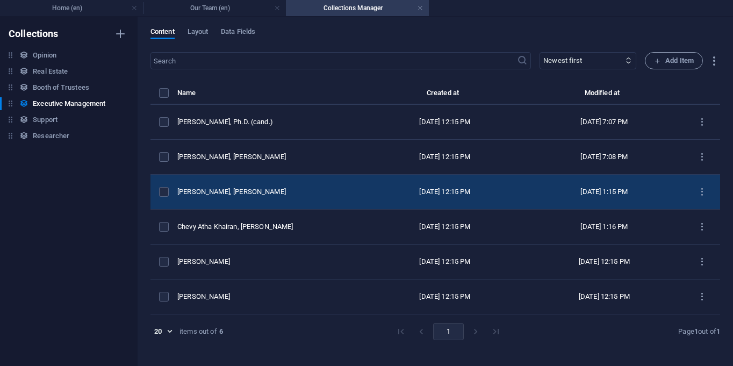
click at [288, 198] on td "[PERSON_NAME], [PERSON_NAME]" at bounding box center [271, 192] width 188 height 35
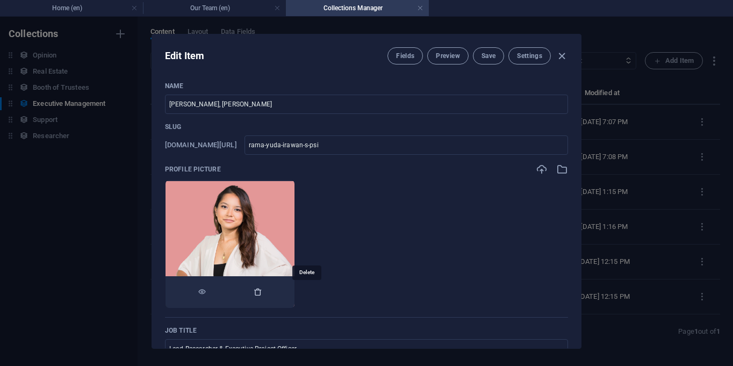
click at [262, 290] on icon "button" at bounding box center [257, 291] width 9 height 9
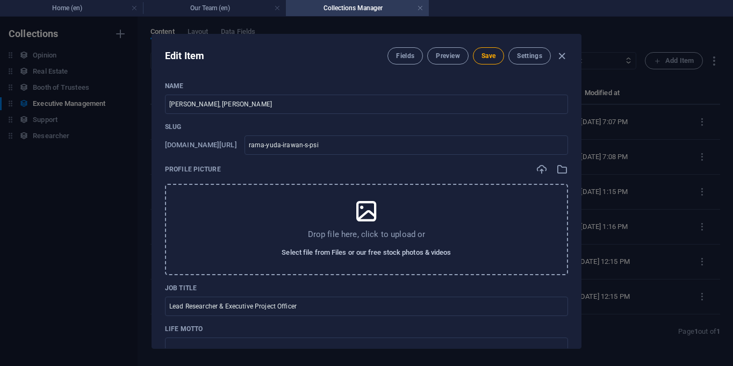
click at [329, 252] on span "Select file from Files or our free stock photos & videos" at bounding box center [365, 252] width 169 height 13
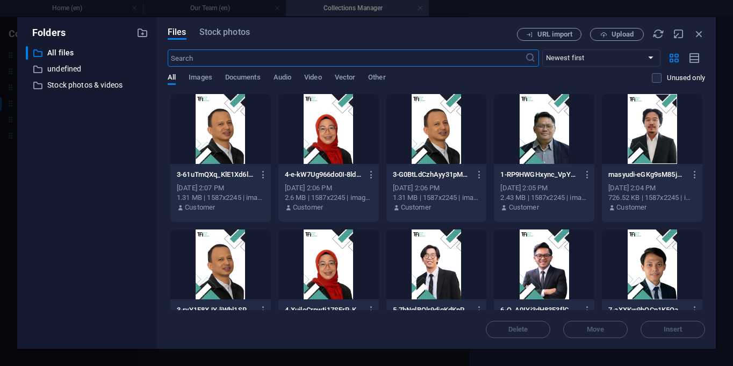
click at [662, 269] on div at bounding box center [652, 264] width 100 height 70
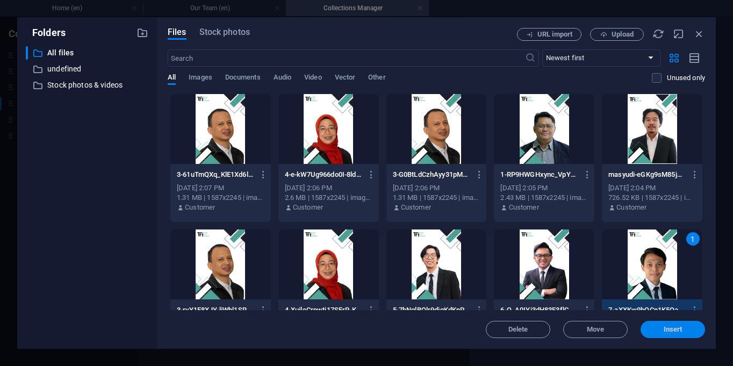
click at [657, 328] on span "Insert" at bounding box center [672, 329] width 56 height 6
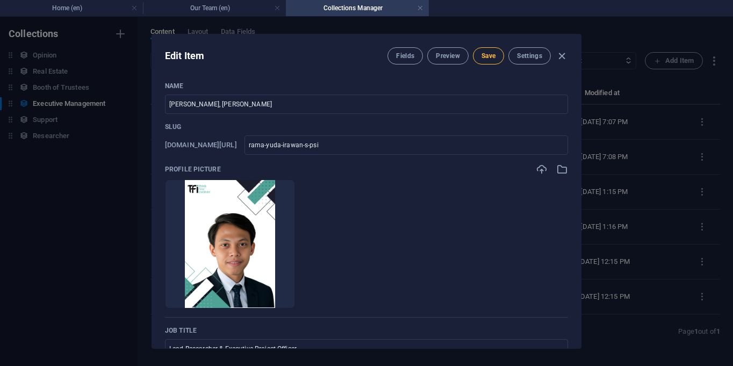
click at [491, 56] on span "Save" at bounding box center [488, 56] width 14 height 9
click at [560, 59] on icon "button" at bounding box center [561, 56] width 12 height 12
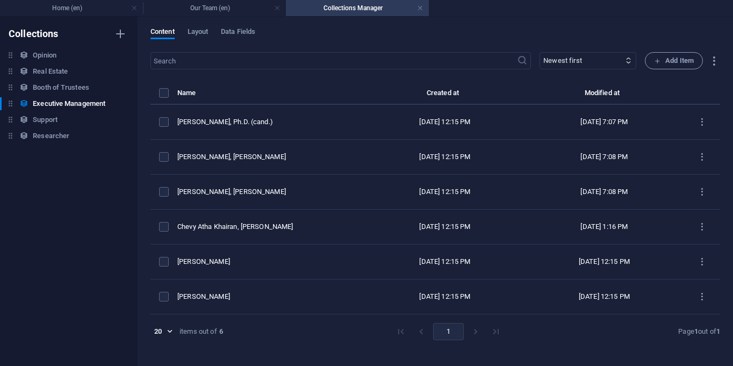
type input "rama-yuda-irawan-s-psi"
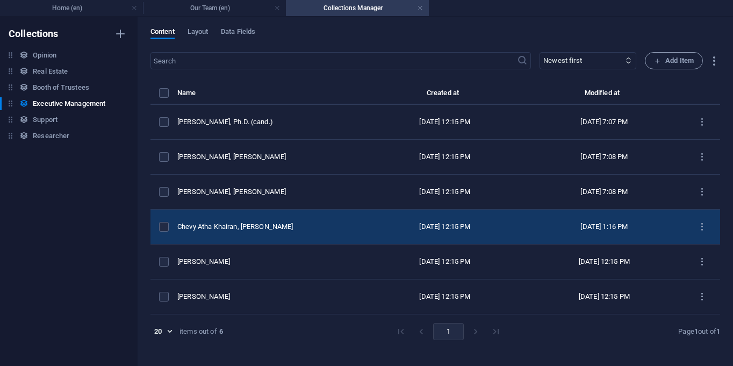
click at [245, 226] on div "Chevy Atha Khairan, [PERSON_NAME]" at bounding box center [266, 227] width 179 height 10
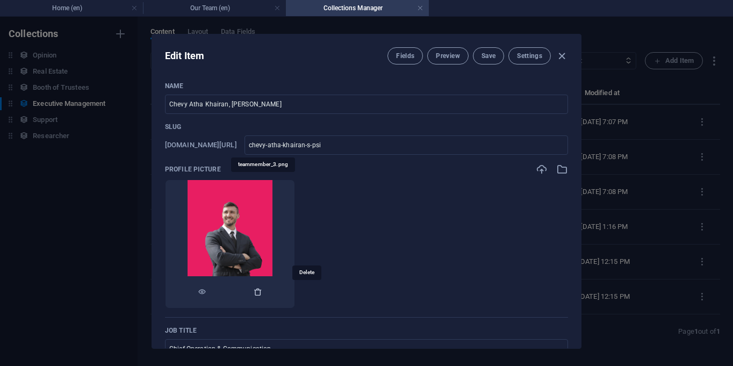
click at [262, 292] on icon "button" at bounding box center [257, 291] width 9 height 9
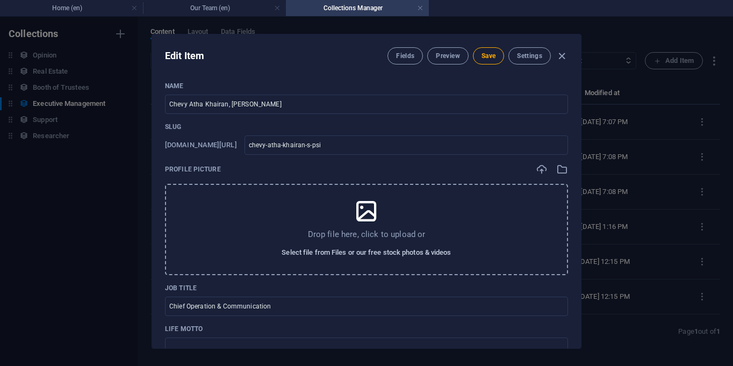
click at [370, 258] on span "Select file from Files or our free stock photos & videos" at bounding box center [365, 252] width 169 height 13
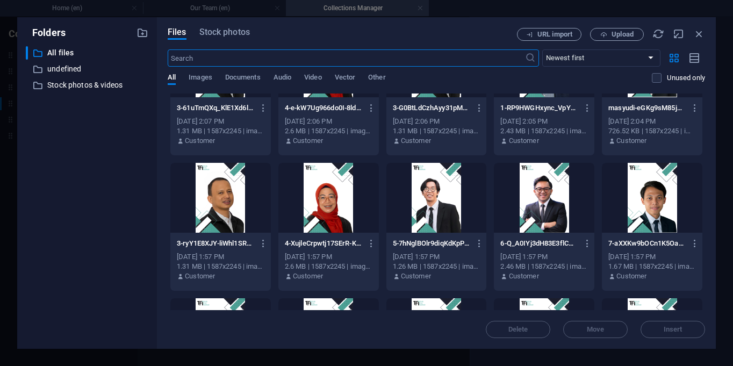
scroll to position [100, 0]
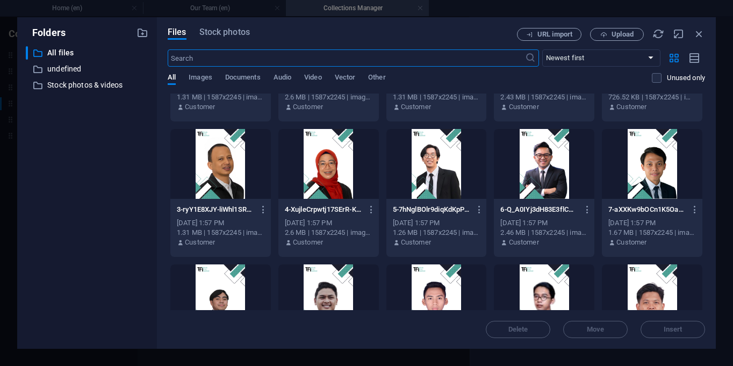
click at [215, 289] on div at bounding box center [220, 299] width 100 height 70
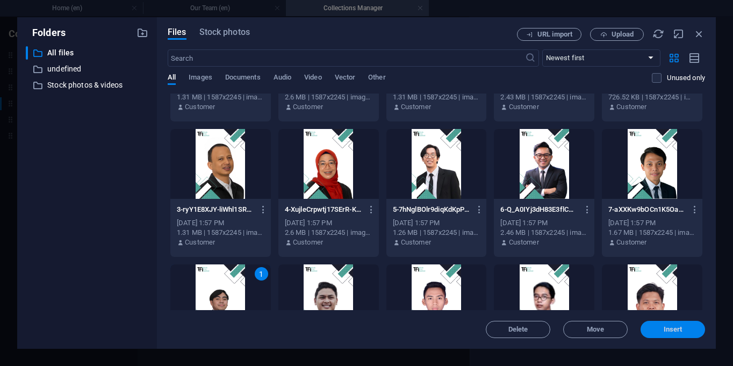
click at [675, 326] on span "Insert" at bounding box center [672, 329] width 19 height 6
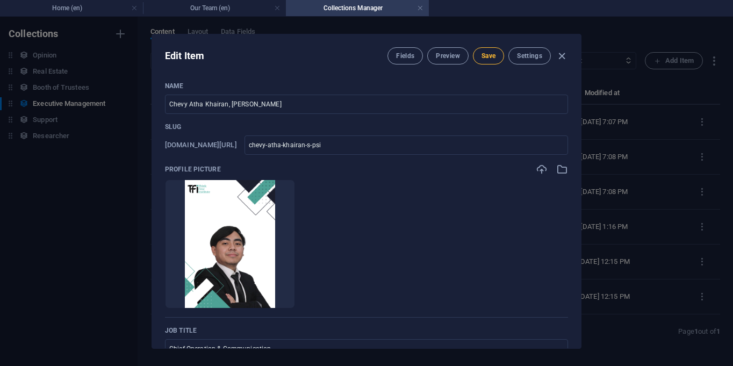
click at [491, 53] on span "Save" at bounding box center [488, 56] width 14 height 9
click at [558, 60] on icon "button" at bounding box center [561, 56] width 12 height 12
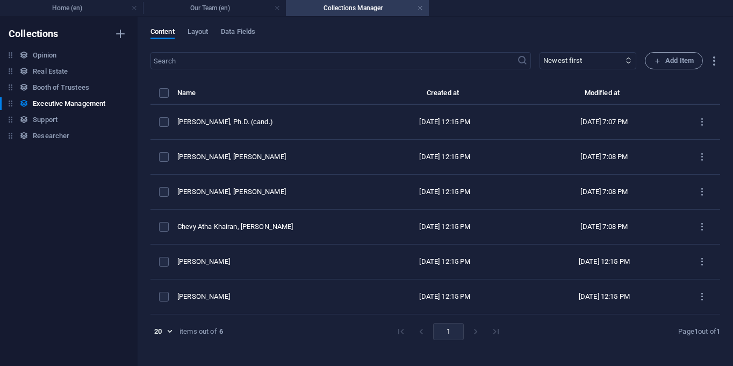
type input "chevy-atha-khairan-s-psi"
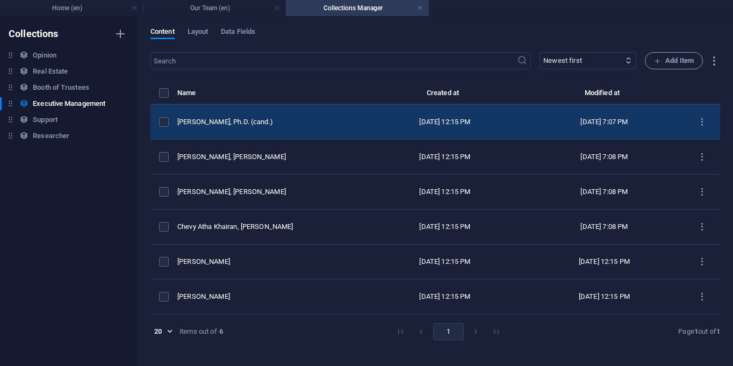
click at [274, 120] on div "[PERSON_NAME], Ph.D. (cand.)" at bounding box center [266, 122] width 179 height 10
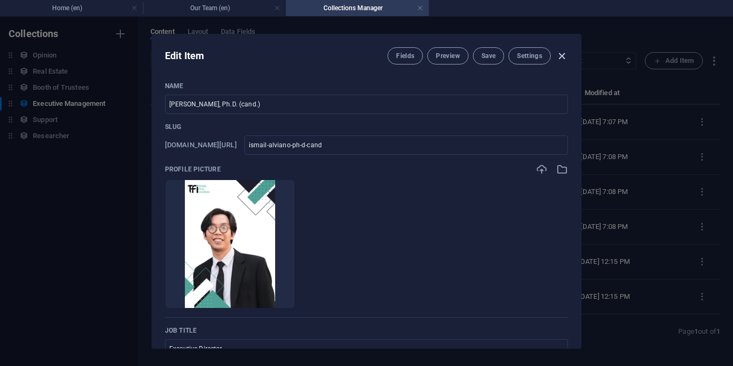
click at [562, 59] on icon "button" at bounding box center [561, 56] width 12 height 12
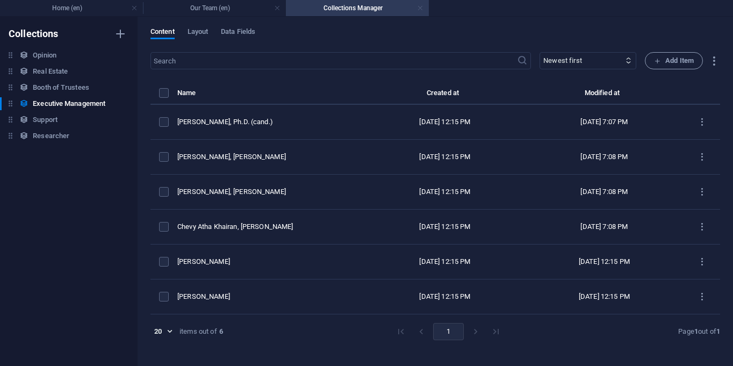
click at [419, 8] on link at bounding box center [420, 8] width 6 height 10
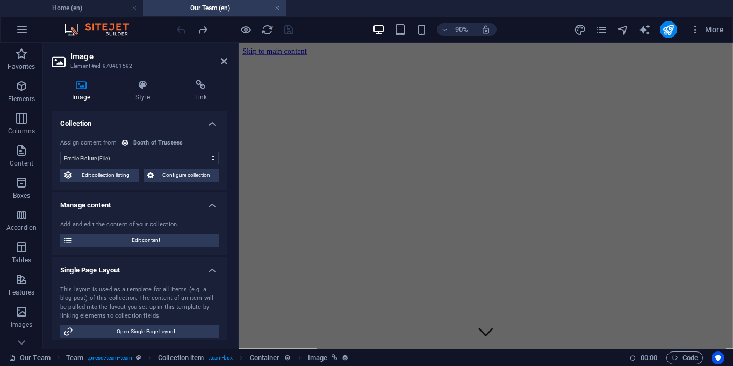
scroll to position [429, 0]
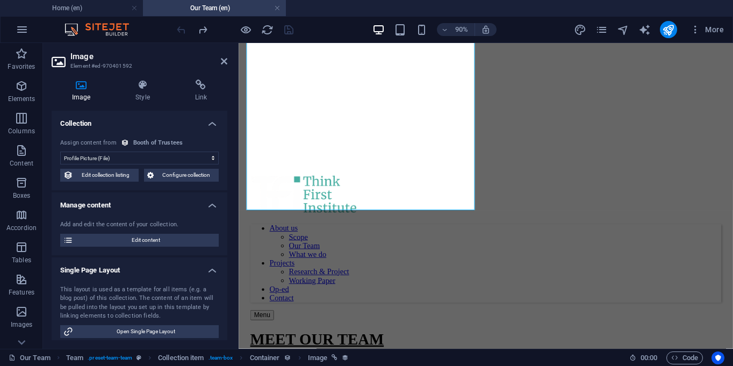
drag, startPoint x: 419, startPoint y: 8, endPoint x: 227, endPoint y: 81, distance: 205.7
click at [227, 81] on div "Home (en) Our Team (en) Favorites Elements Columns Content Boxes Accordion Tabl…" at bounding box center [366, 196] width 733 height 306
click at [227, 62] on icon at bounding box center [224, 61] width 6 height 9
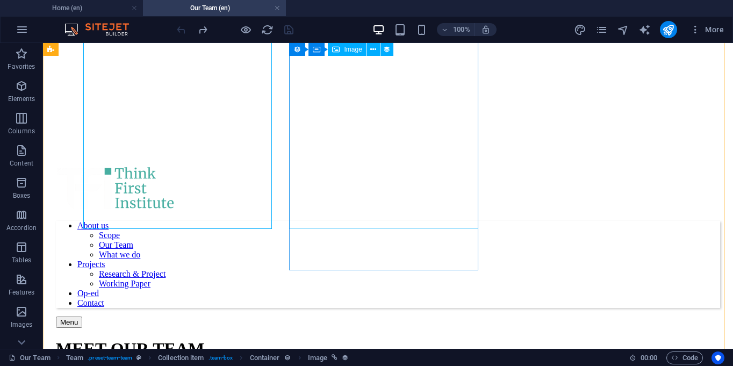
scroll to position [443, 0]
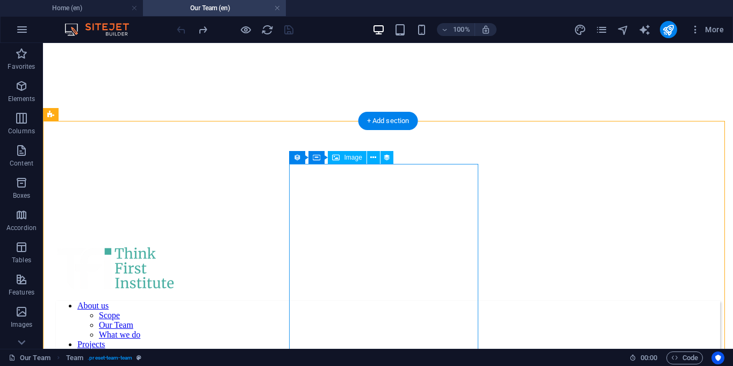
scroll to position [285, 0]
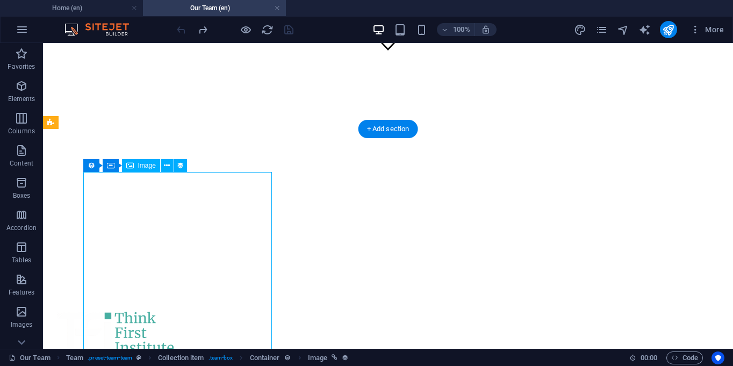
select select "image"
select select "px"
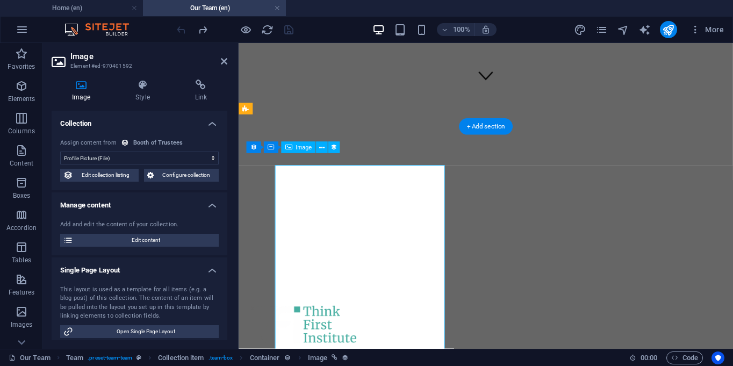
scroll to position [278, 0]
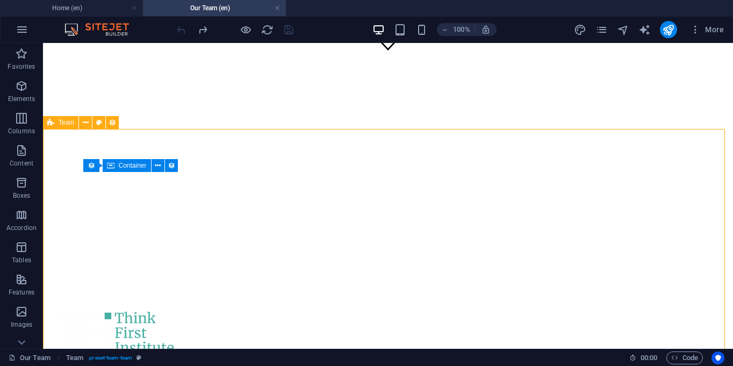
select select "createdAt_DESC"
select select "[DOMAIN_NAME]"
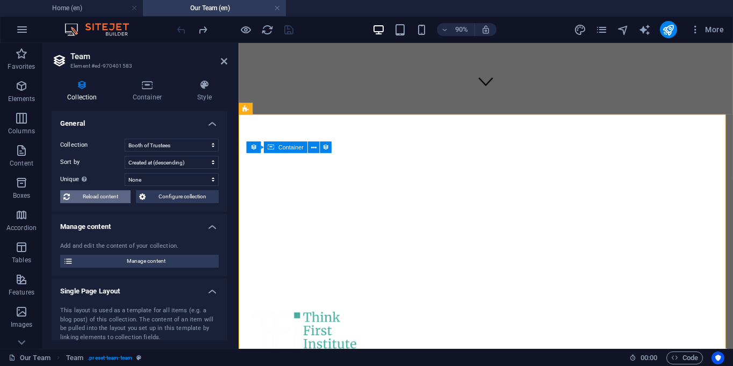
click at [100, 197] on span "Reload content" at bounding box center [100, 196] width 54 height 13
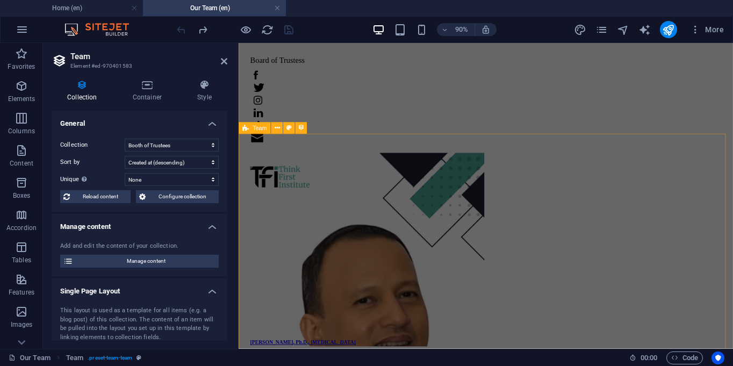
scroll to position [1008, 0]
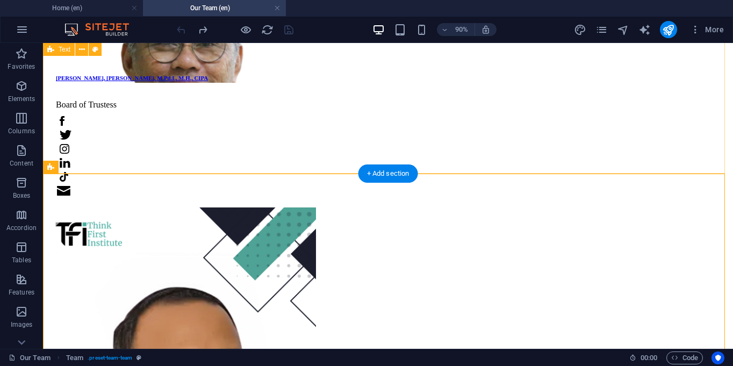
scroll to position [1034, 0]
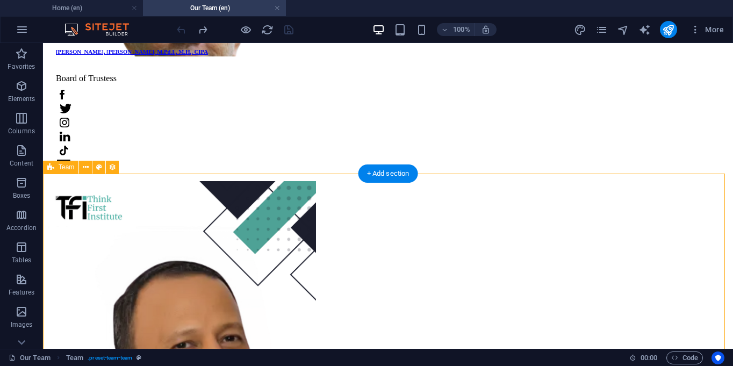
select select "68d772e517bd39045f0208c1"
select select "createdAt_DESC"
select select "[DOMAIN_NAME]"
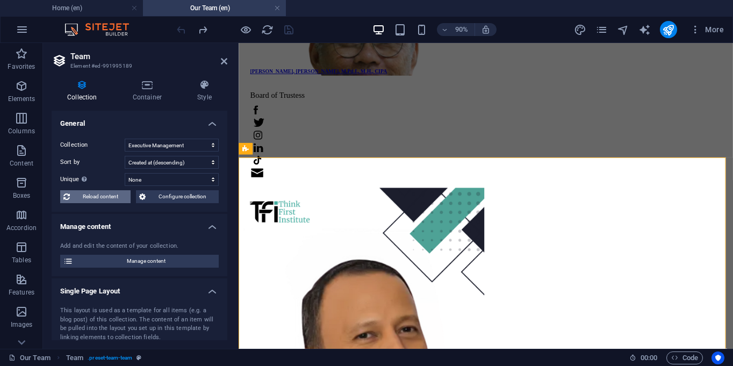
click at [116, 193] on span "Reload content" at bounding box center [100, 196] width 54 height 13
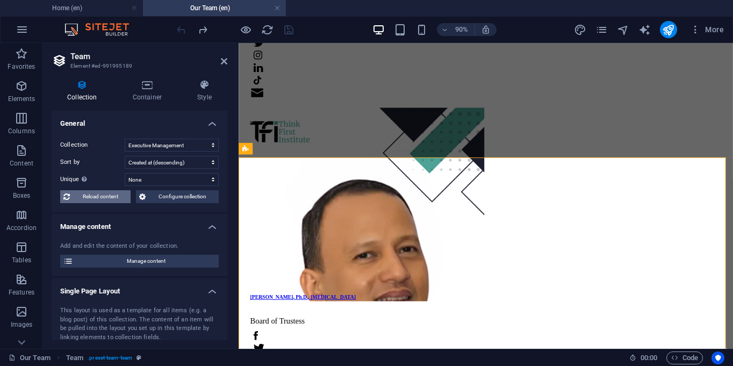
select select "68d772e517bd39045f0208c1"
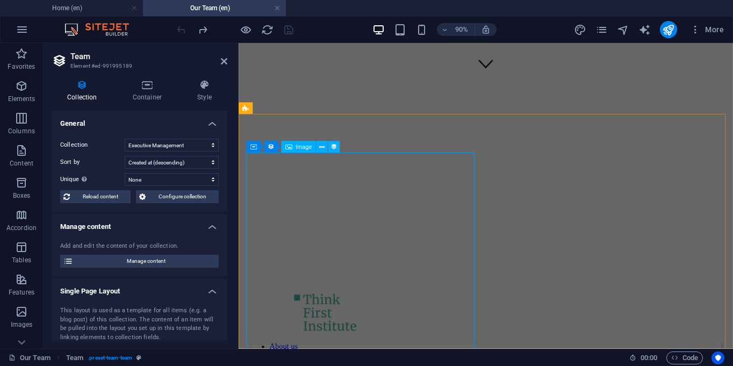
scroll to position [278, 0]
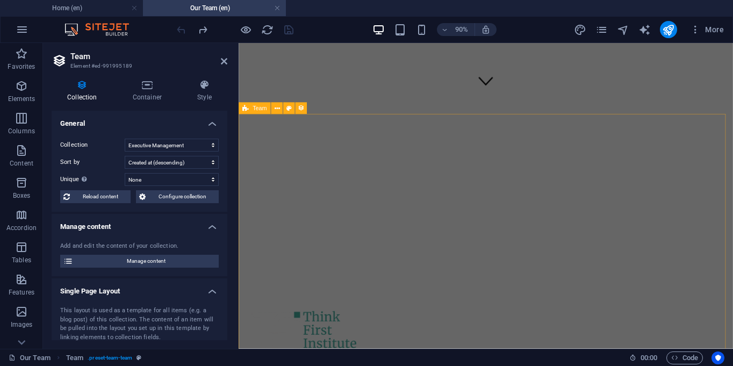
drag, startPoint x: 501, startPoint y: 141, endPoint x: 670, endPoint y: 133, distance: 168.9
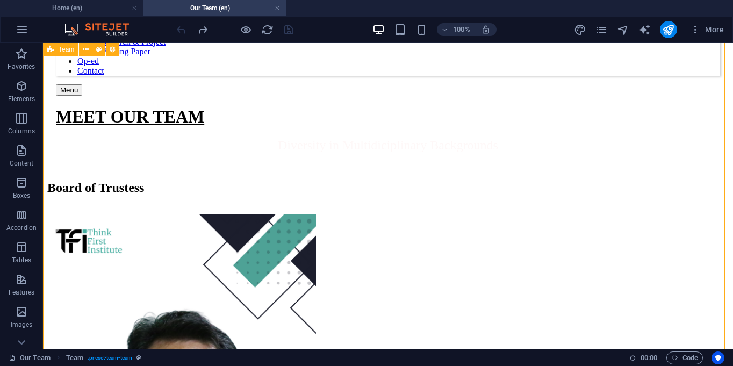
scroll to position [629, 0]
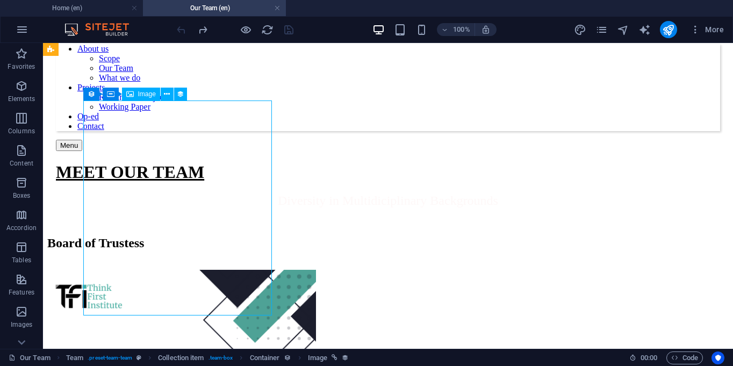
scroll to position [615, 0]
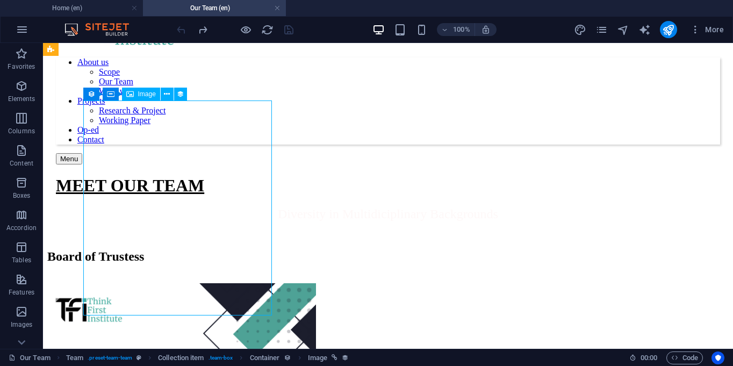
select select "image"
select select "px"
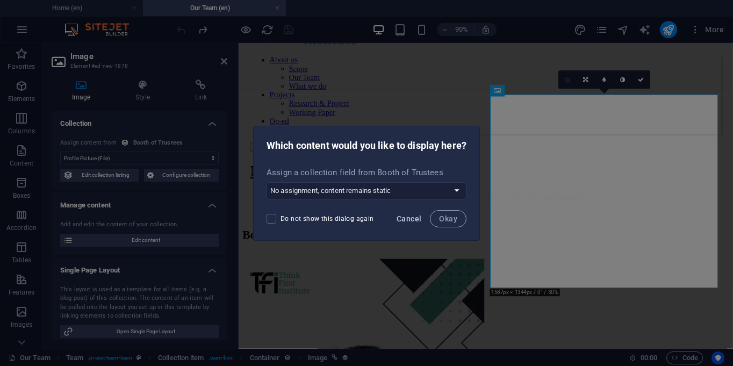
scroll to position [613, 0]
click at [407, 219] on span "Cancel" at bounding box center [408, 218] width 25 height 9
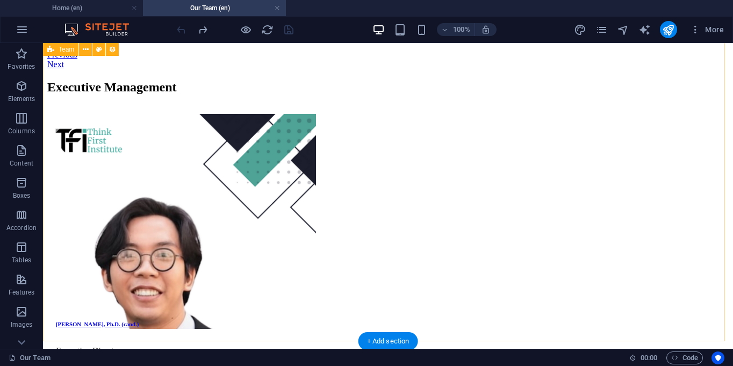
scroll to position [2527, 0]
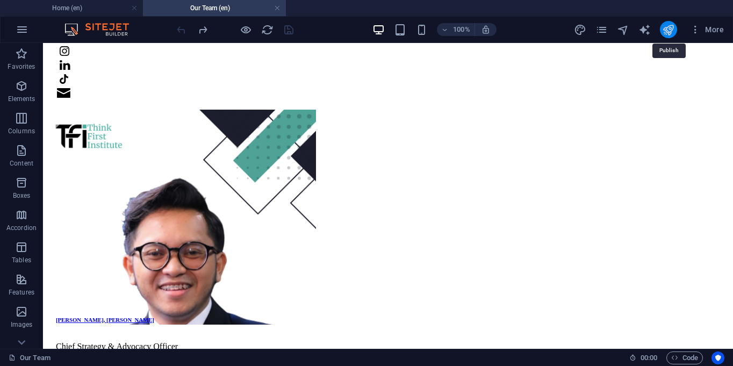
click at [672, 27] on icon "publish" at bounding box center [668, 30] width 12 height 12
